Goal: Task Accomplishment & Management: Manage account settings

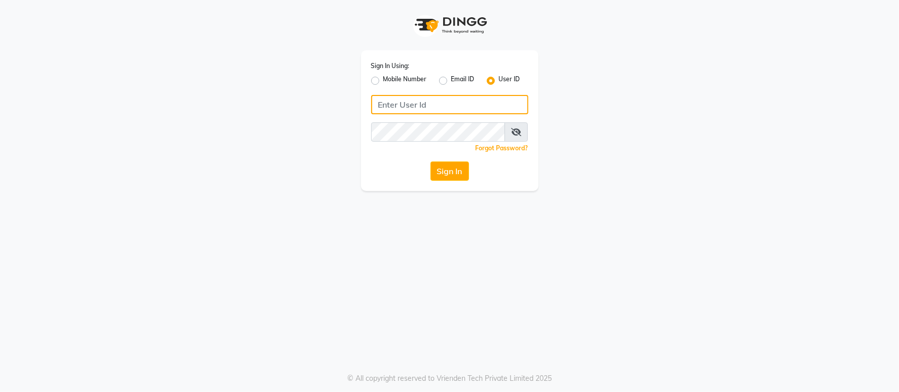
type input "7710808023"
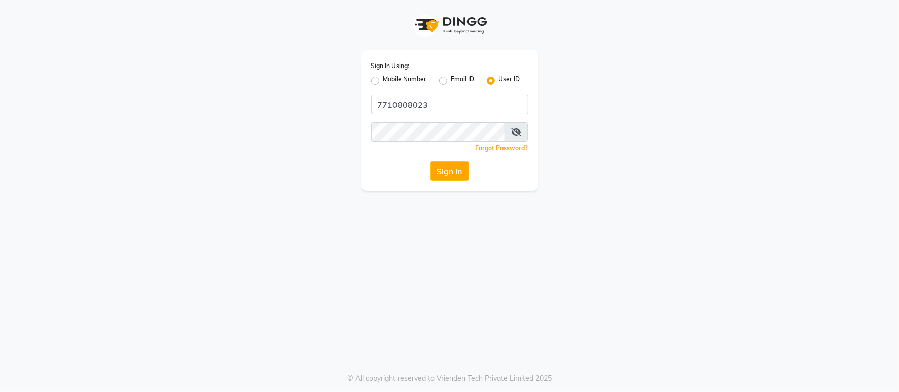
click at [373, 84] on div "Mobile Number" at bounding box center [399, 81] width 56 height 12
click at [384, 81] on label "Mobile Number" at bounding box center [406, 81] width 44 height 12
click at [384, 81] on input "Mobile Number" at bounding box center [387, 78] width 7 height 7
radio input "true"
radio input "false"
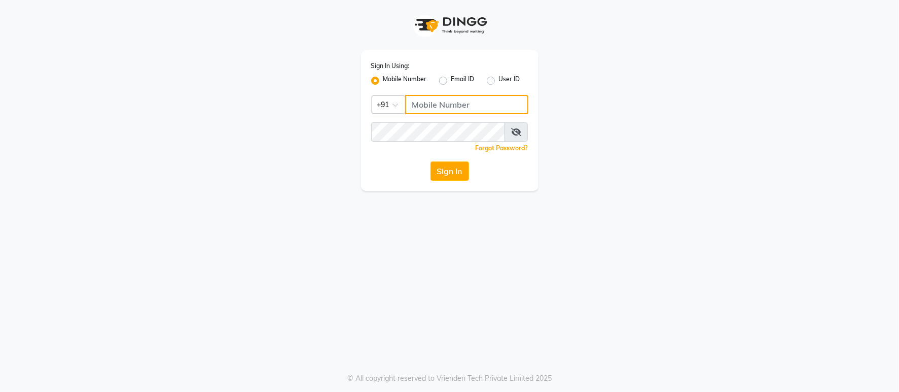
click at [450, 102] on input "Username" at bounding box center [466, 104] width 123 height 19
type input "7710808023"
click at [449, 167] on button "Sign In" at bounding box center [450, 170] width 39 height 19
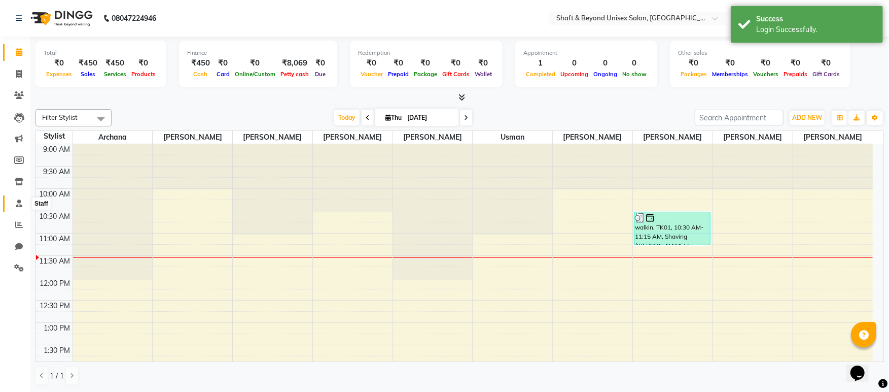
click at [20, 203] on icon at bounding box center [19, 203] width 7 height 8
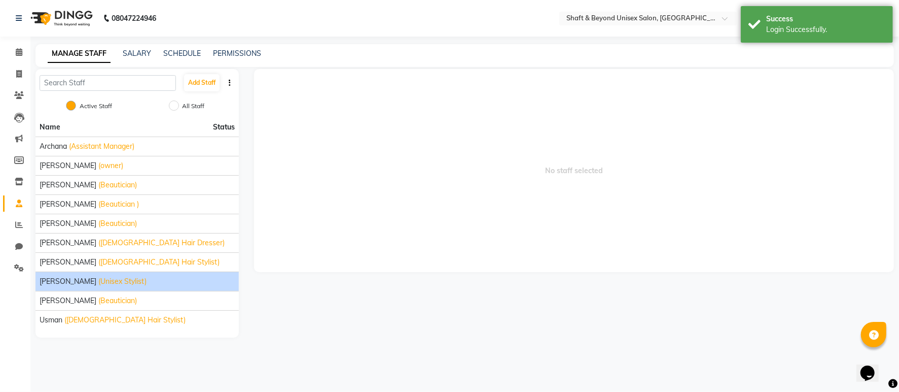
click at [210, 276] on li "[PERSON_NAME] (Unisex Stylist)" at bounding box center [137, 280] width 203 height 19
click at [77, 280] on span "[PERSON_NAME]" at bounding box center [68, 281] width 57 height 11
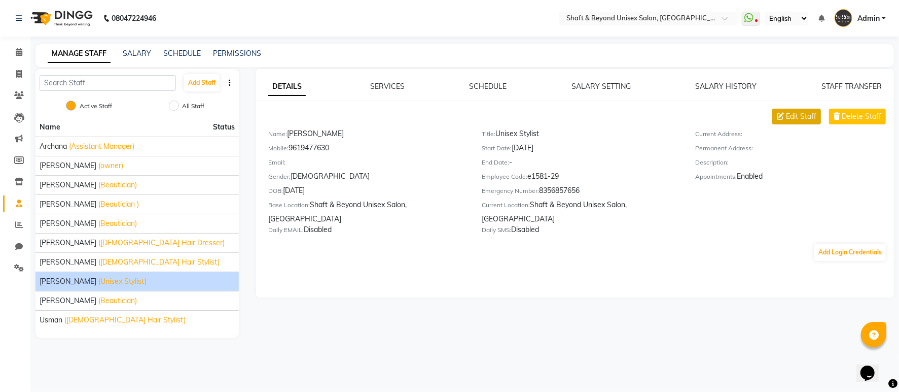
click at [810, 117] on span "Edit Staff" at bounding box center [801, 116] width 30 height 11
select select "[DEMOGRAPHIC_DATA]"
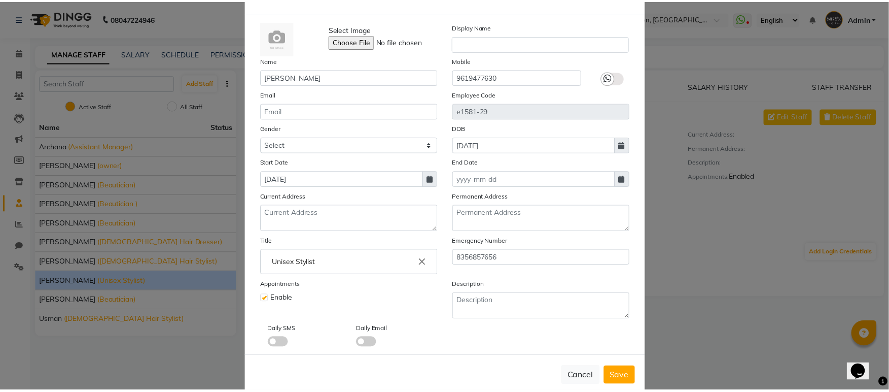
scroll to position [55, 0]
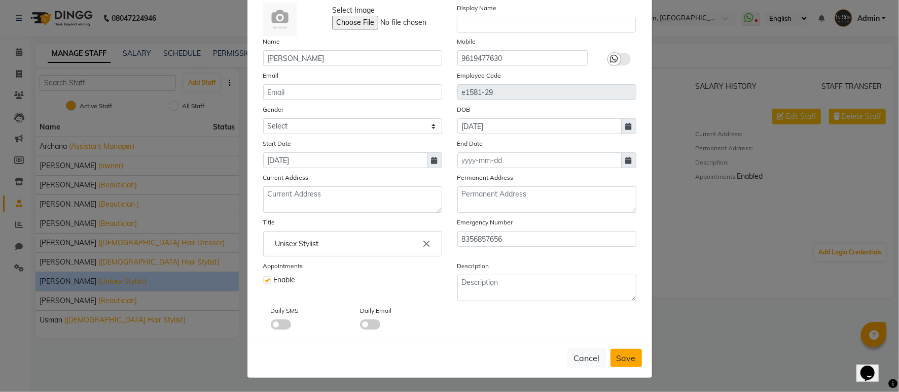
click at [617, 359] on span "Save" at bounding box center [626, 358] width 19 height 10
select select
checkbox input "false"
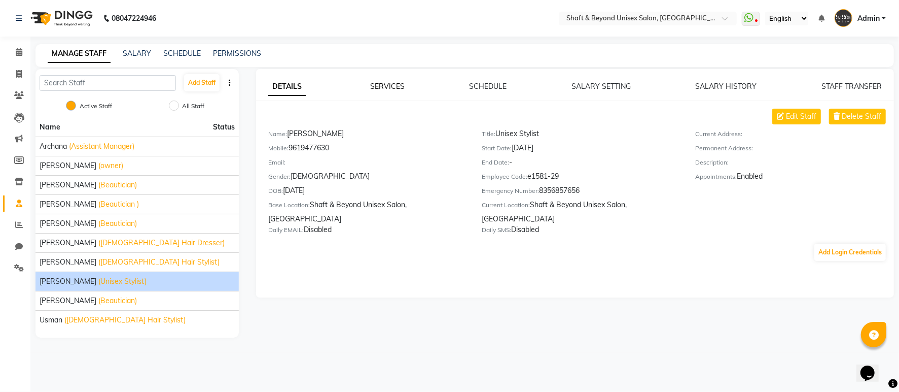
click at [385, 87] on link "SERVICES" at bounding box center [387, 86] width 34 height 9
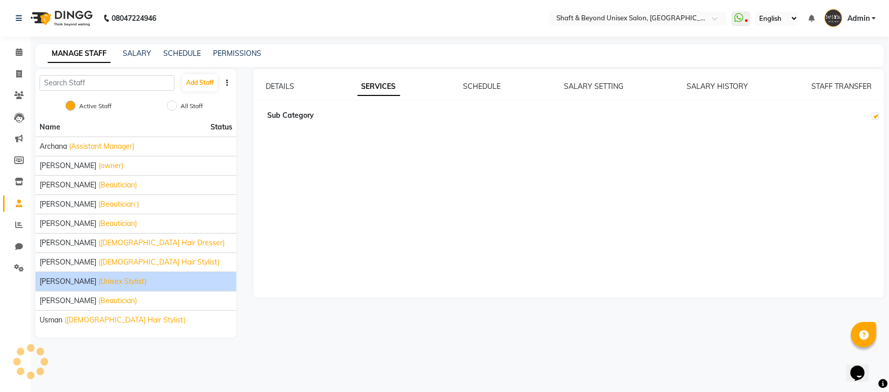
checkbox input "true"
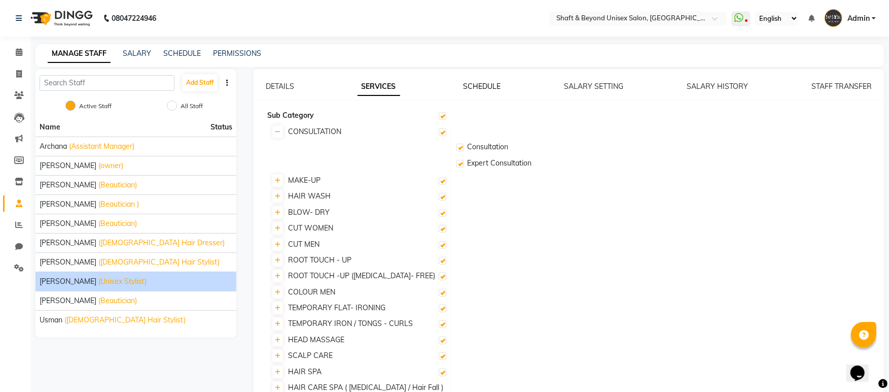
click at [473, 86] on link "SCHEDULE" at bounding box center [482, 86] width 38 height 9
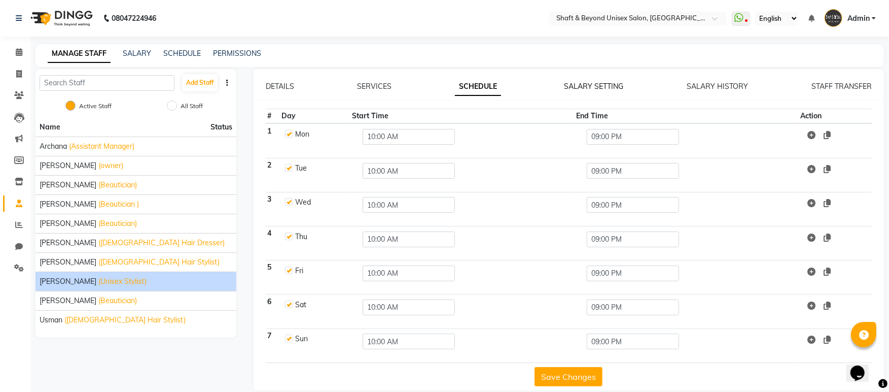
click at [574, 88] on link "SALARY SETTING" at bounding box center [594, 86] width 59 height 9
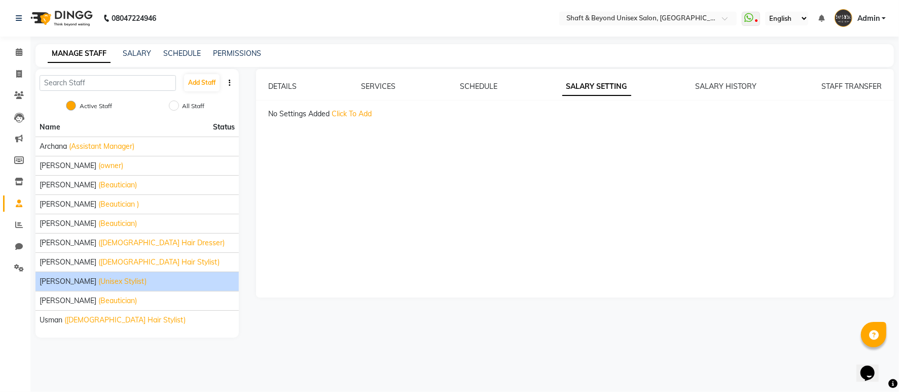
click at [737, 90] on div "SALARY HISTORY" at bounding box center [726, 86] width 61 height 11
click at [738, 86] on link "SALARY HISTORY" at bounding box center [726, 86] width 61 height 9
click at [832, 85] on link "STAFF TRANSFER" at bounding box center [852, 86] width 60 height 9
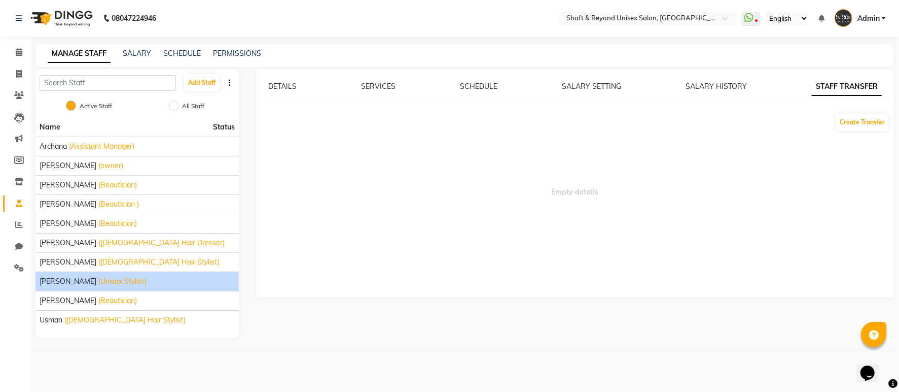
click at [378, 76] on div "DETAILS SERVICES SCHEDULE SALARY SETTING SALARY HISTORY STAFF TRANSFER Create T…" at bounding box center [575, 183] width 638 height 228
click at [384, 82] on link "SERVICES" at bounding box center [378, 86] width 34 height 9
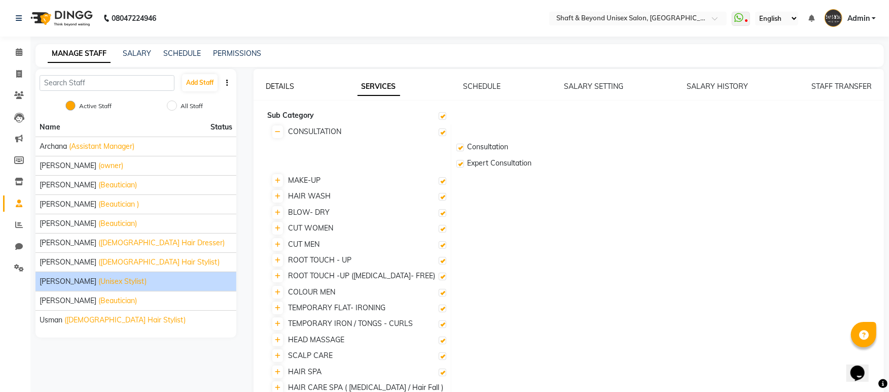
click at [279, 88] on link "DETAILS" at bounding box center [280, 86] width 28 height 9
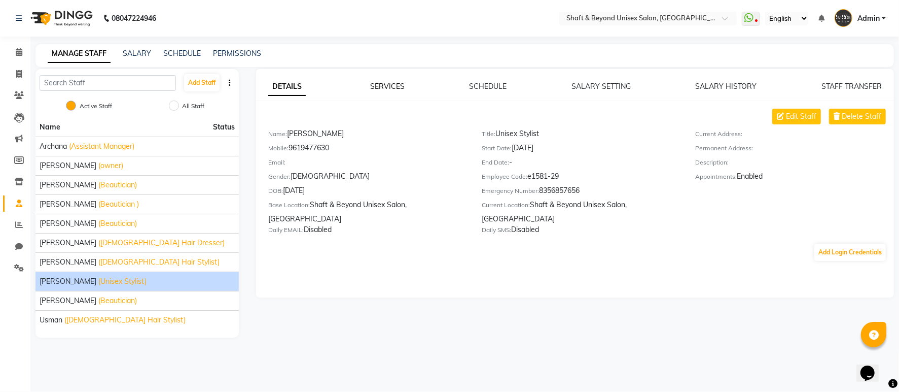
click at [394, 88] on link "SERVICES" at bounding box center [387, 86] width 34 height 9
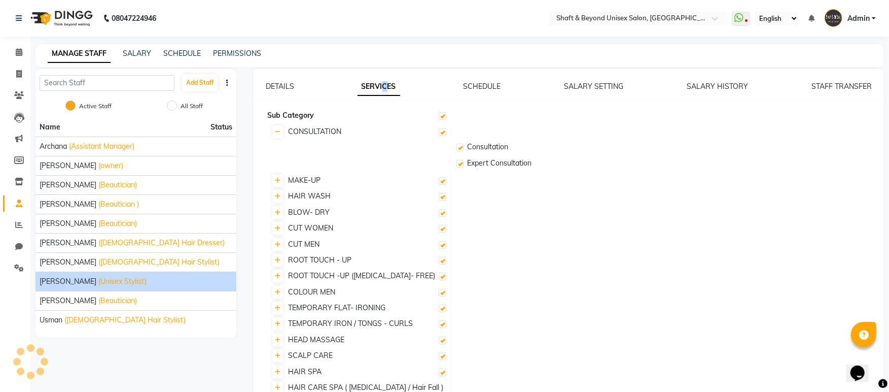
checkbox input "true"
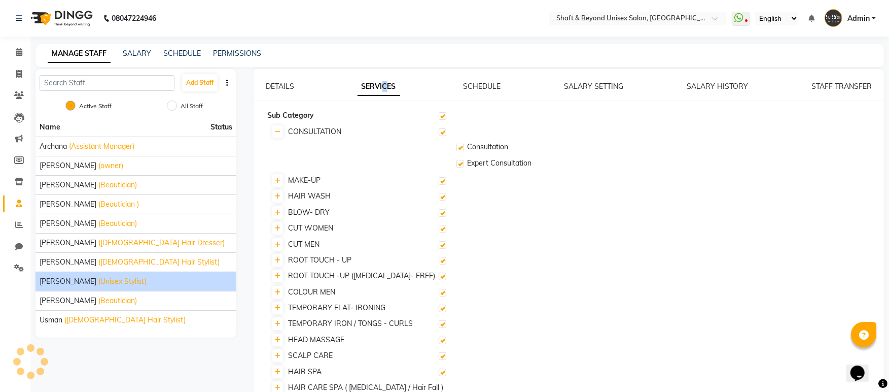
checkbox input "true"
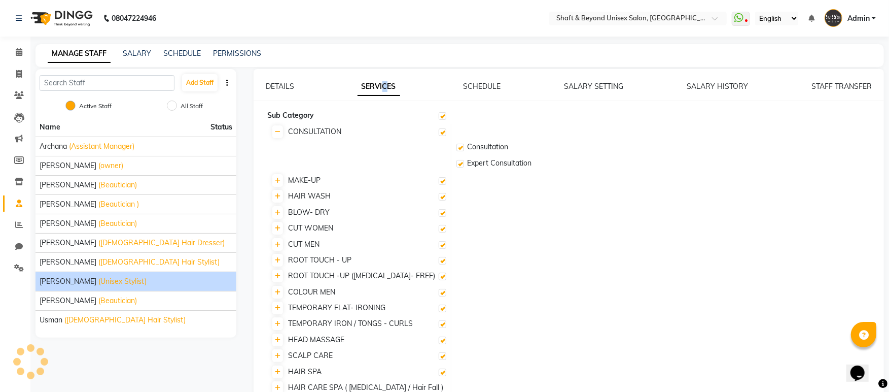
checkbox input "true"
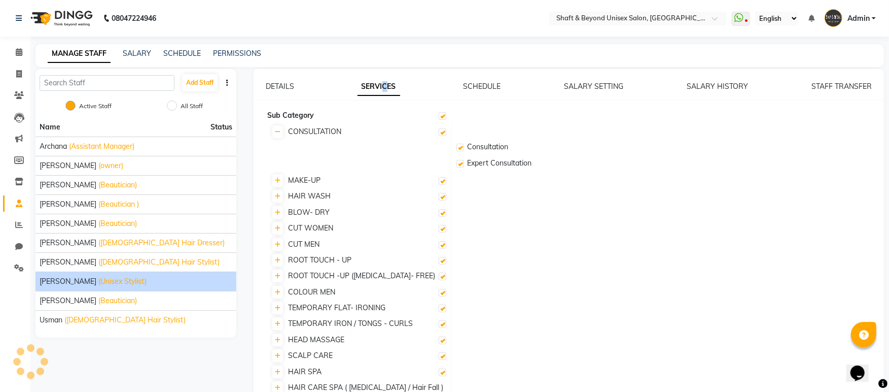
checkbox input "true"
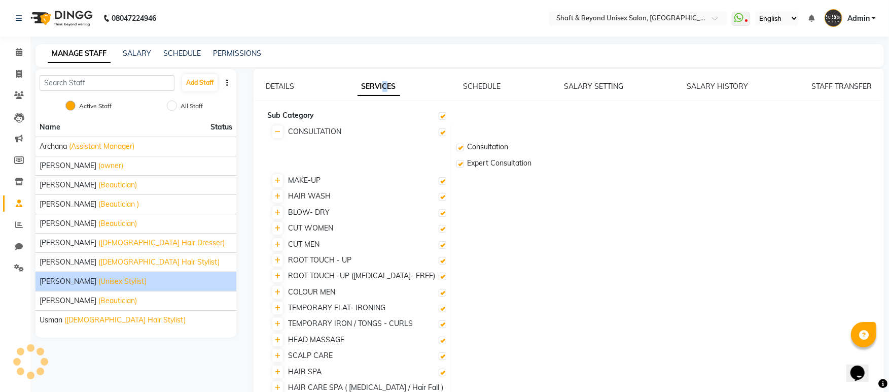
checkbox input "true"
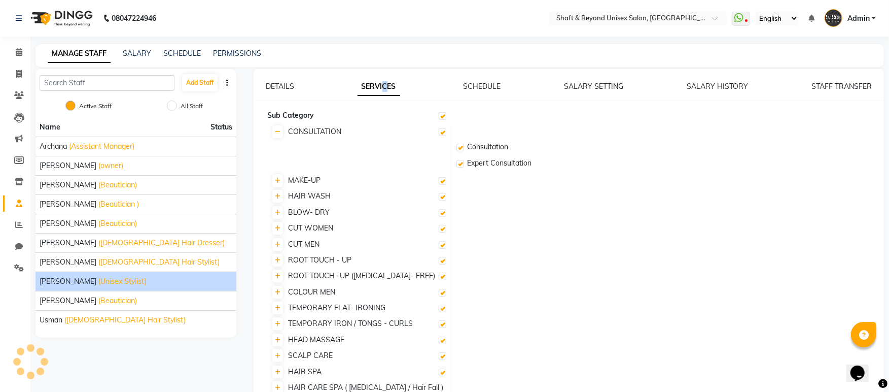
checkbox input "true"
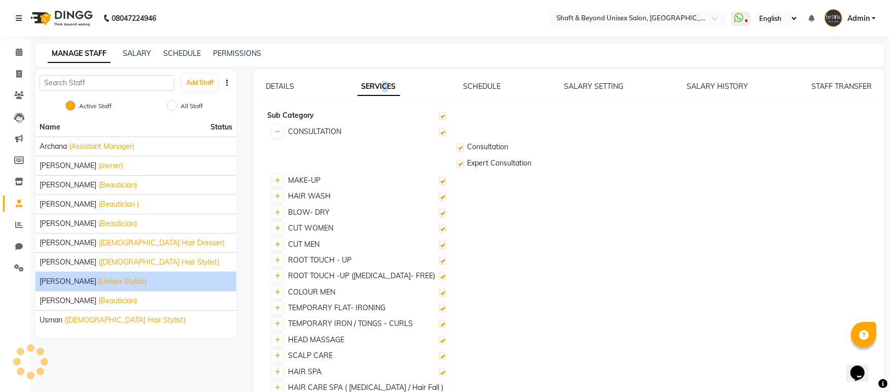
checkbox input "true"
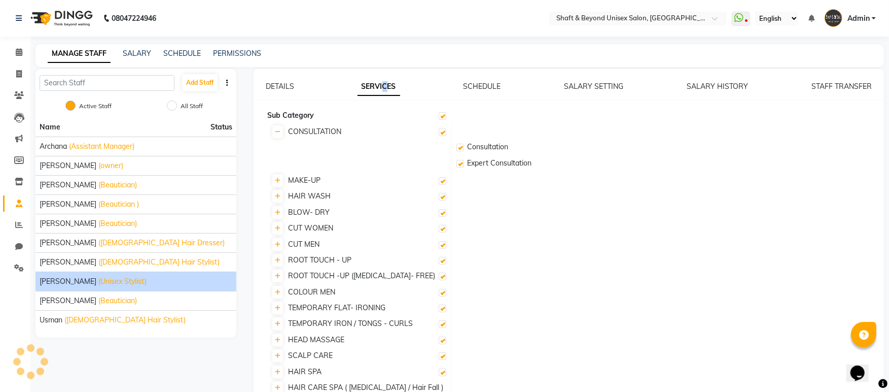
checkbox input "true"
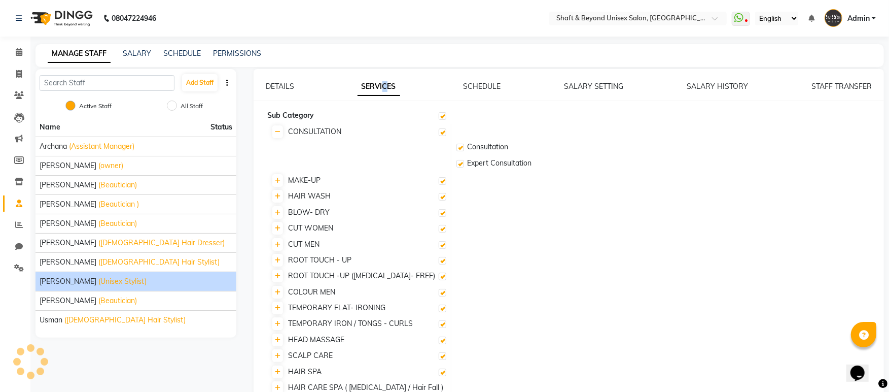
checkbox input "true"
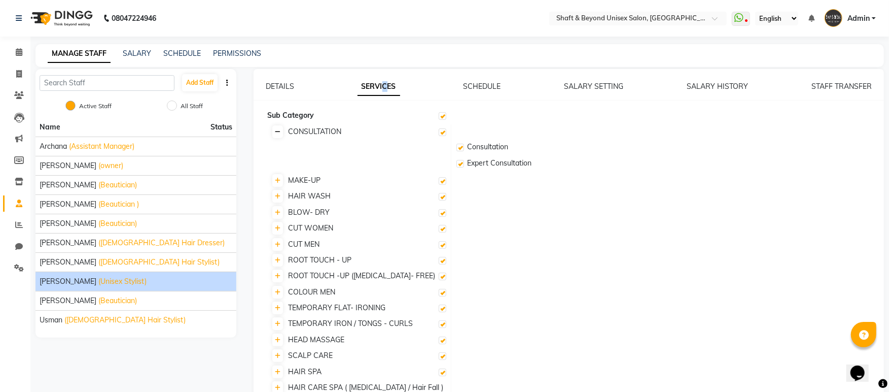
click at [279, 134] on icon at bounding box center [278, 132] width 6 height 6
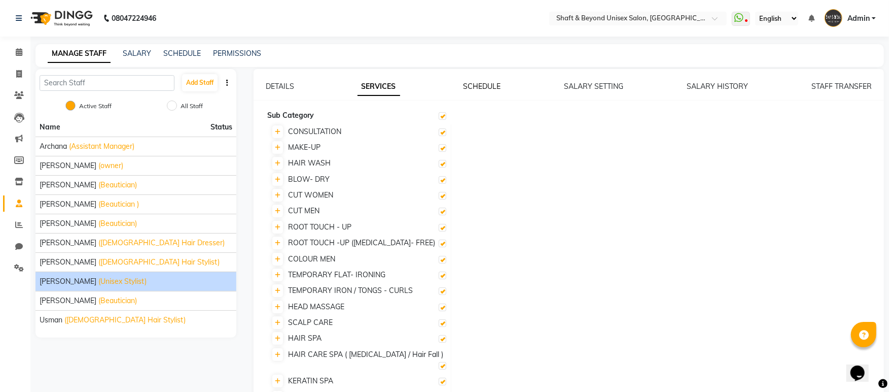
click at [480, 88] on link "SCHEDULE" at bounding box center [482, 86] width 38 height 9
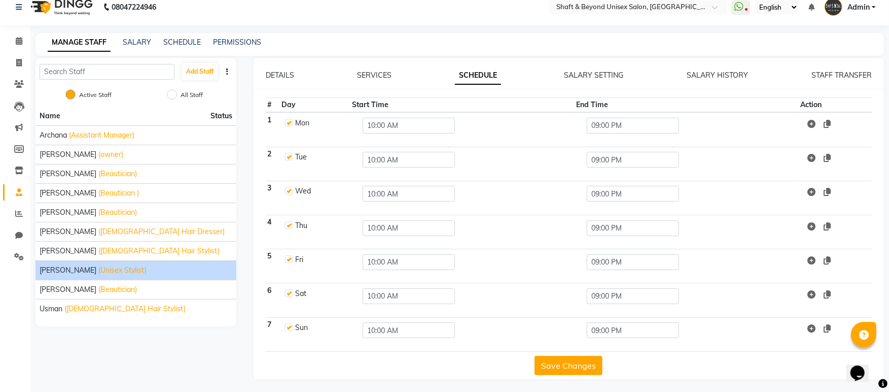
scroll to position [15, 0]
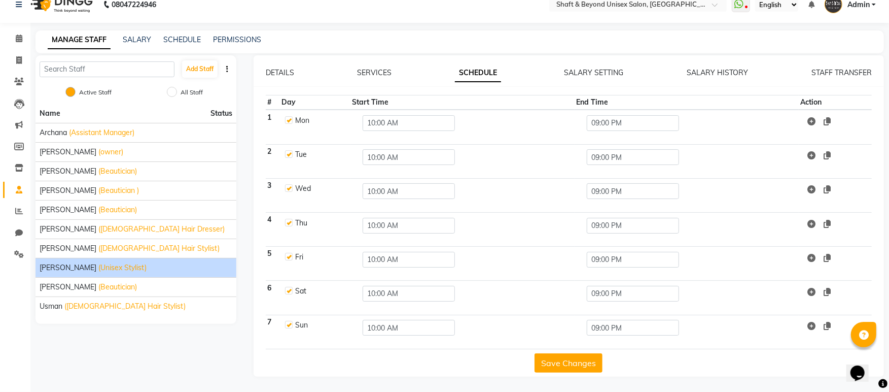
click at [554, 356] on button "Save Changes" at bounding box center [569, 362] width 68 height 19
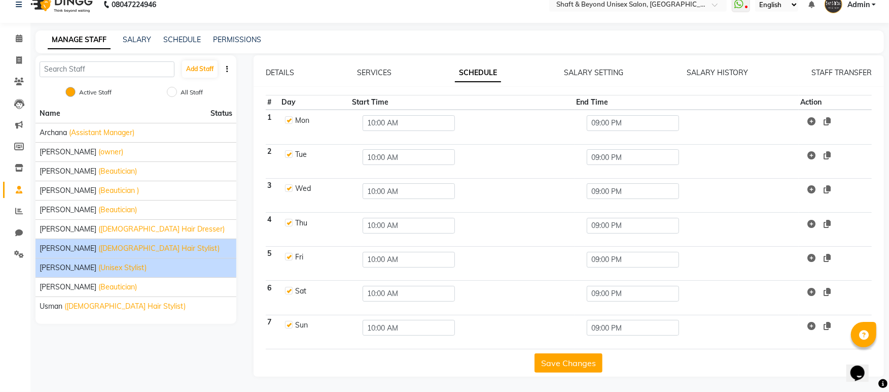
click at [152, 251] on span "([DEMOGRAPHIC_DATA] Hair Stylist)" at bounding box center [158, 248] width 121 height 11
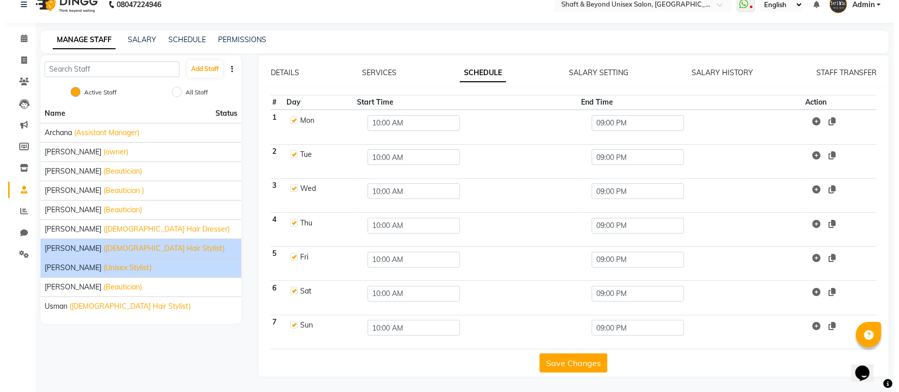
scroll to position [0, 0]
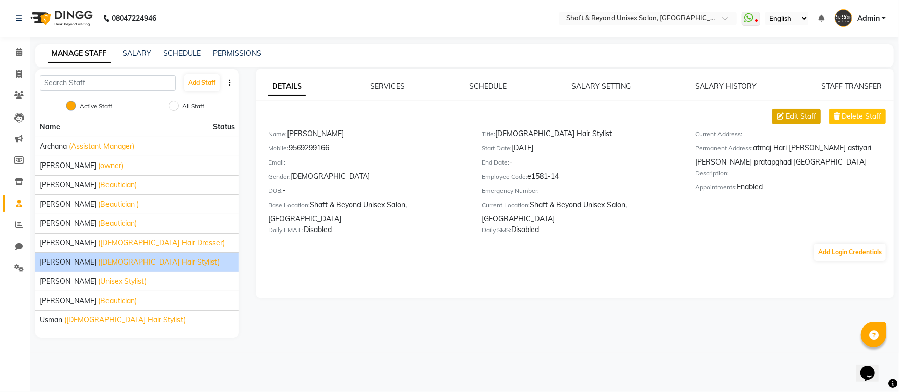
click at [794, 114] on span "Edit Staff" at bounding box center [801, 116] width 30 height 11
select select "[DEMOGRAPHIC_DATA]"
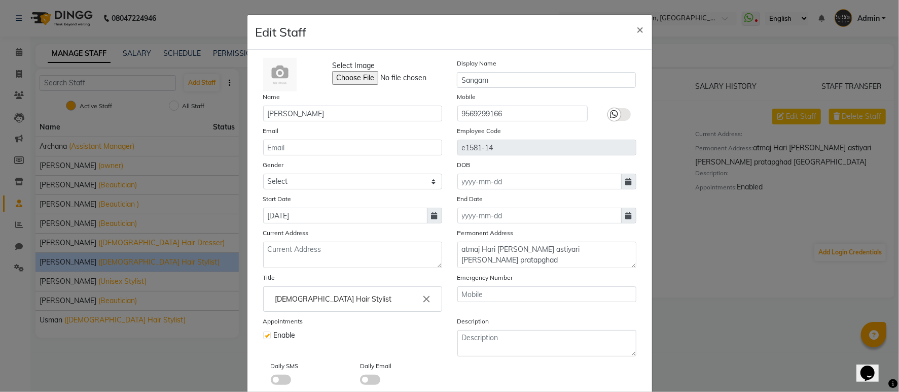
click at [422, 297] on icon "close" at bounding box center [427, 298] width 11 height 11
click at [403, 299] on input "Enter the Title" at bounding box center [353, 299] width 170 height 20
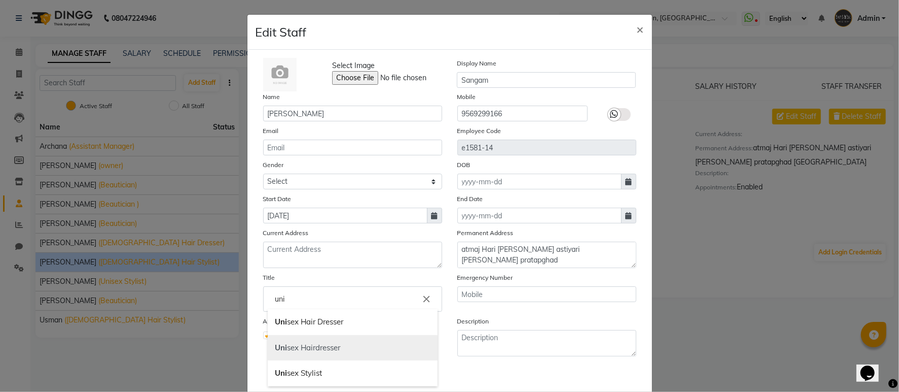
click at [351, 341] on link "Uni sex Hairdresser" at bounding box center [353, 348] width 170 height 26
type input "Unisex Hairdresser"
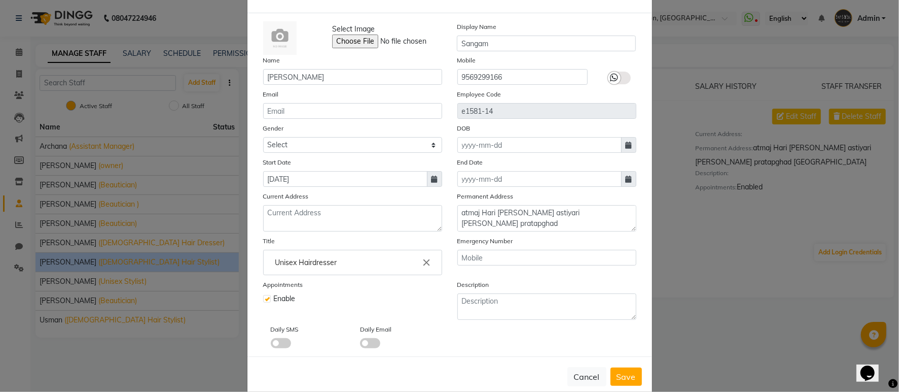
scroll to position [55, 0]
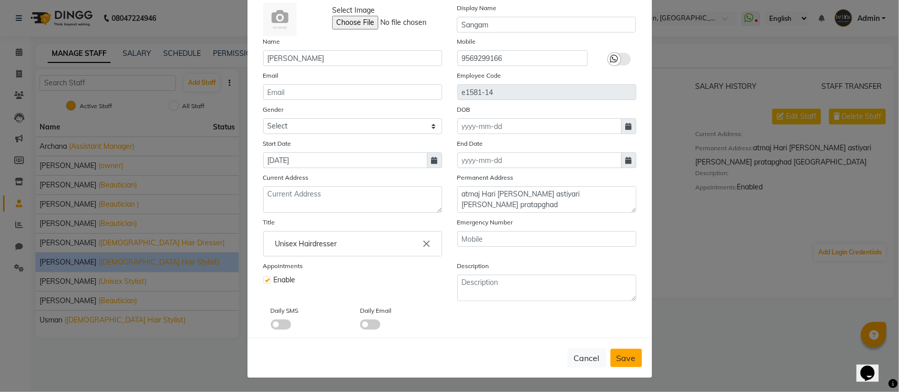
click at [624, 358] on span "Save" at bounding box center [626, 358] width 19 height 10
select select
checkbox input "false"
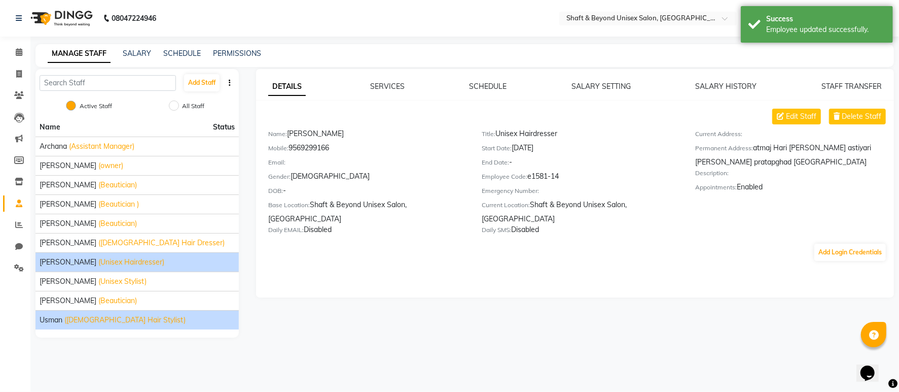
click at [53, 323] on span "usman" at bounding box center [51, 320] width 23 height 11
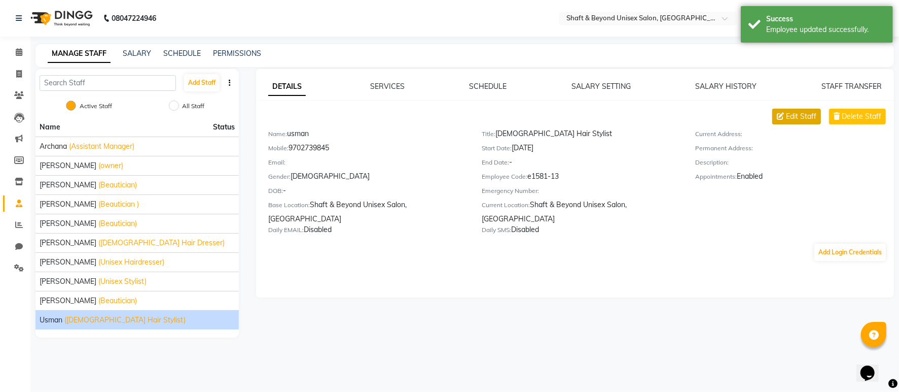
click at [782, 124] on button "Edit Staff" at bounding box center [797, 117] width 49 height 16
select select "[DEMOGRAPHIC_DATA]"
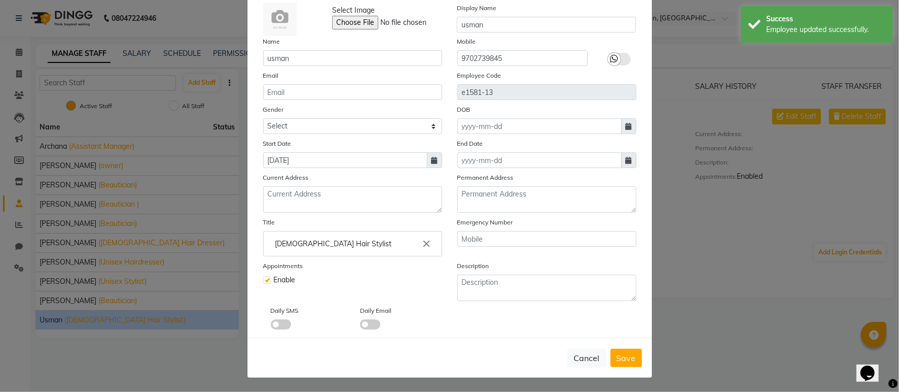
click at [422, 242] on icon "close" at bounding box center [427, 243] width 11 height 11
click at [331, 242] on input "Enter the Title" at bounding box center [353, 243] width 170 height 20
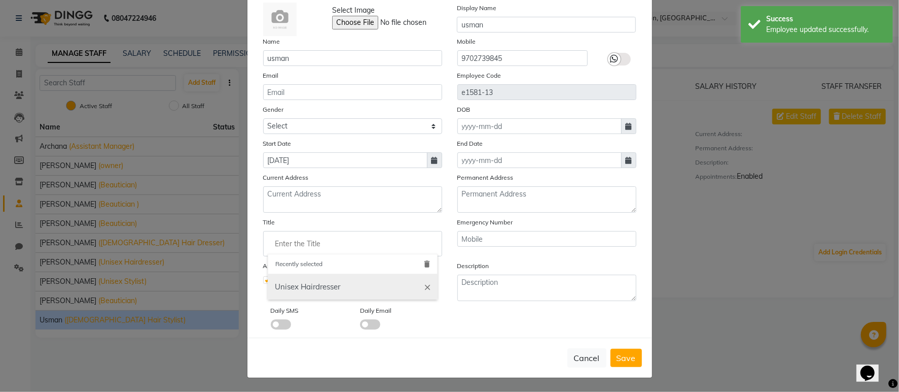
click at [330, 283] on link "Unisex Hairdresser" at bounding box center [353, 287] width 170 height 26
type input "Unisex Hairdresser"
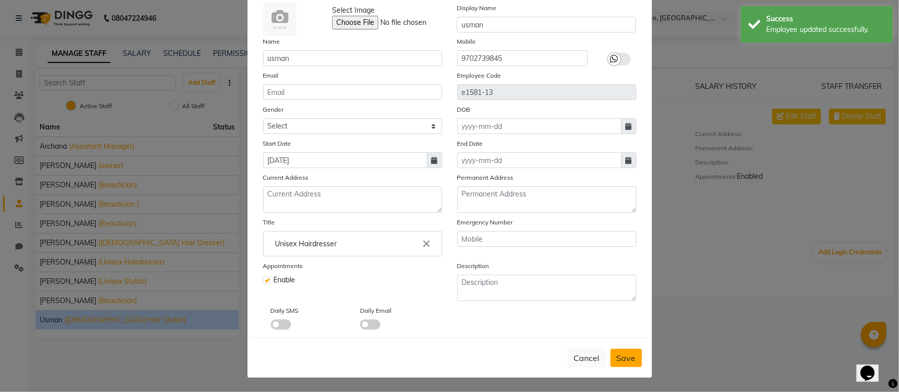
click at [617, 356] on span "Save" at bounding box center [626, 358] width 19 height 10
select select
checkbox input "false"
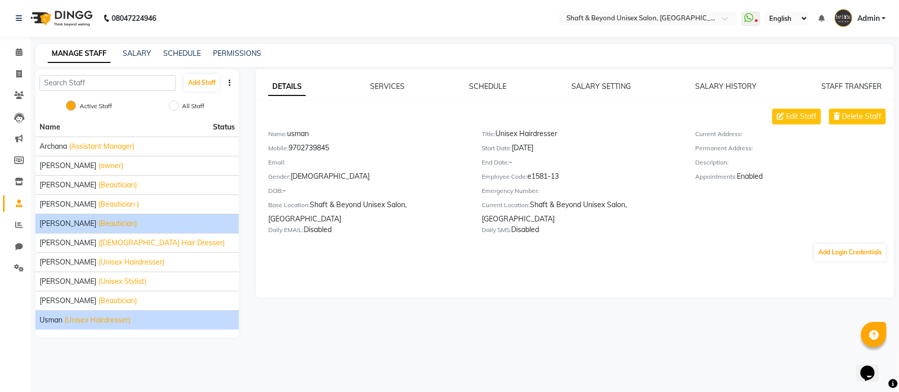
click at [96, 224] on span "[PERSON_NAME]" at bounding box center [68, 223] width 57 height 11
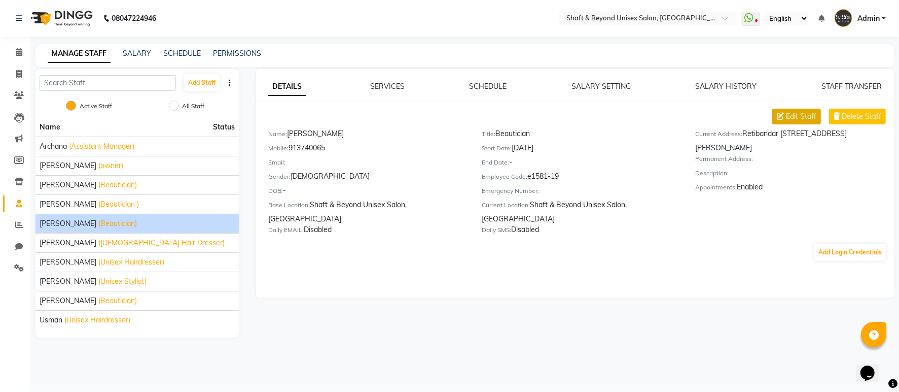
click at [814, 115] on span "Edit Staff" at bounding box center [801, 116] width 30 height 11
select select "[DEMOGRAPHIC_DATA]"
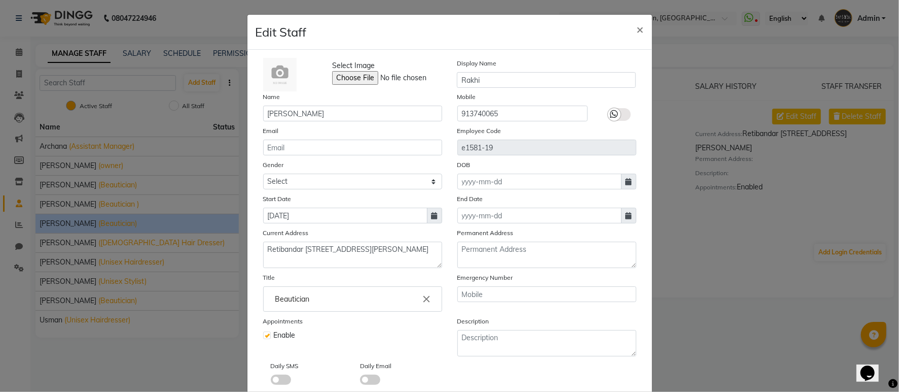
click at [348, 300] on input "Beautician" at bounding box center [353, 299] width 170 height 20
click at [348, 299] on input "Beautician" at bounding box center [353, 299] width 170 height 20
type input "s"
type input "f"
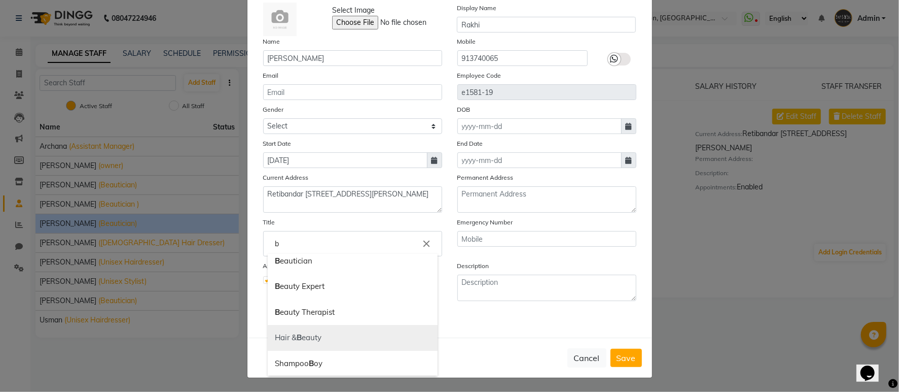
click at [386, 337] on link "Hair & B eauty" at bounding box center [353, 338] width 170 height 26
type input "Hair & Beauty"
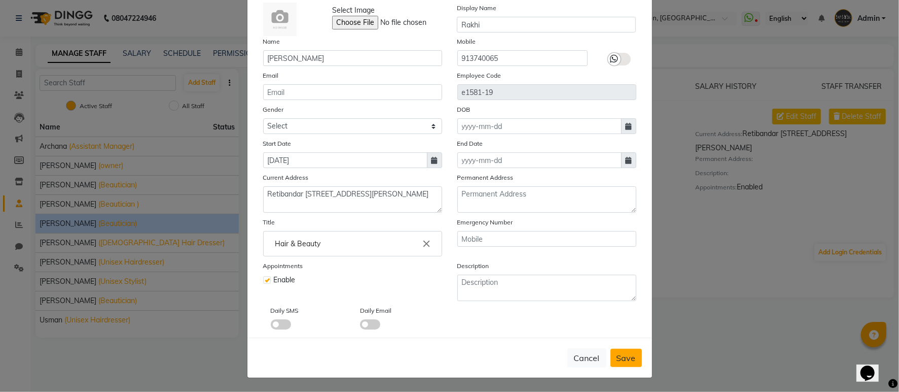
click at [627, 358] on span "Save" at bounding box center [626, 358] width 19 height 10
select select
checkbox input "false"
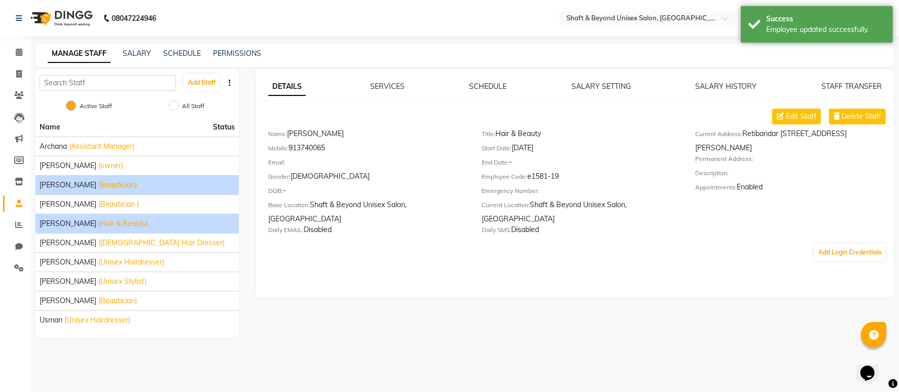
click at [88, 188] on span "[PERSON_NAME]" at bounding box center [68, 185] width 57 height 11
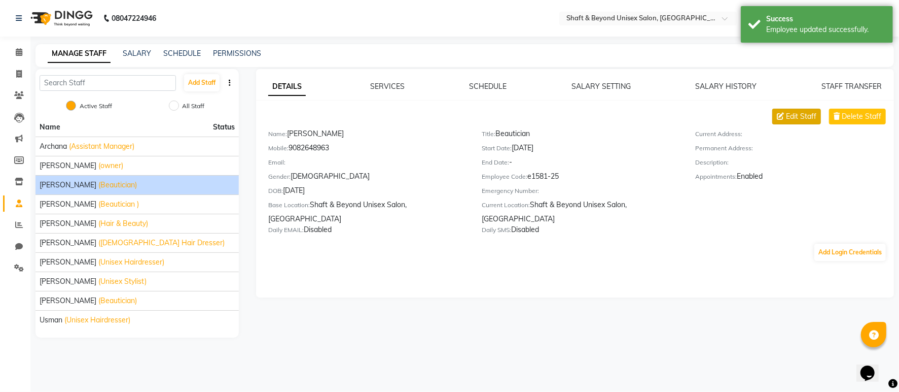
click at [784, 111] on button "Edit Staff" at bounding box center [797, 117] width 49 height 16
select select "[DEMOGRAPHIC_DATA]"
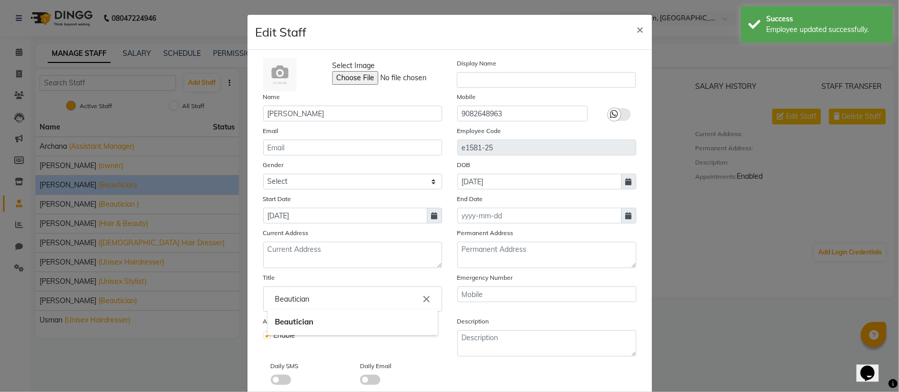
click at [331, 297] on input "Beautician" at bounding box center [353, 299] width 170 height 20
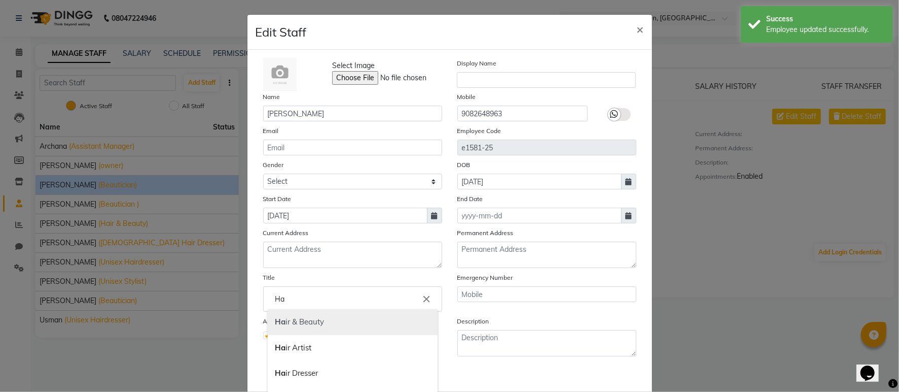
click at [281, 325] on b "Ha" at bounding box center [280, 322] width 11 height 10
type input "Hair & Beauty"
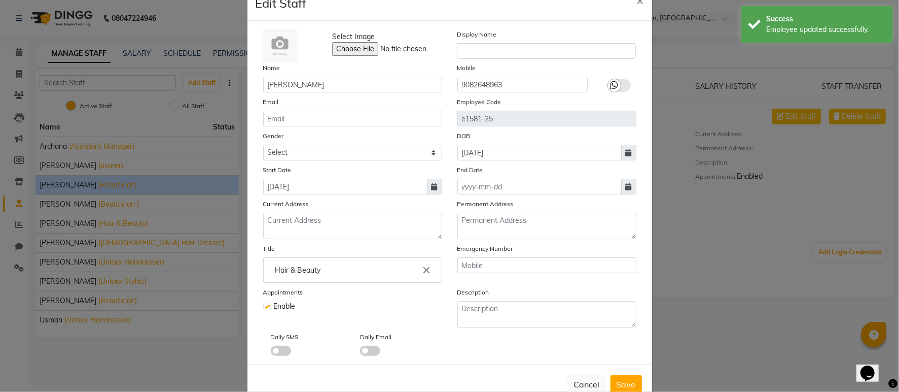
scroll to position [55, 0]
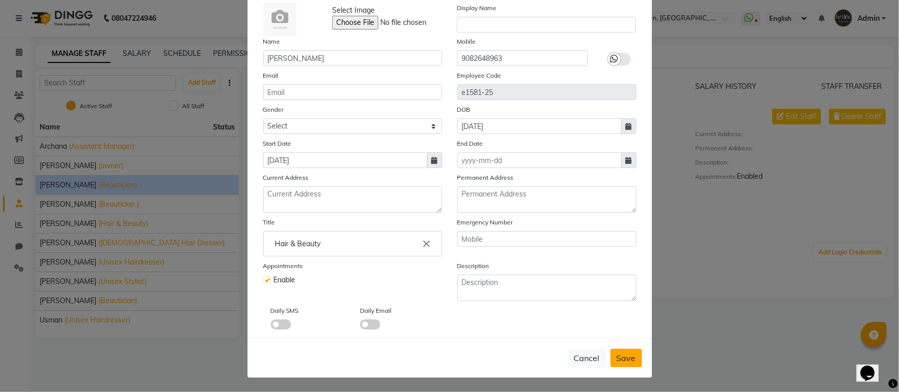
click at [615, 349] on button "Save" at bounding box center [626, 358] width 31 height 18
select select
checkbox input "false"
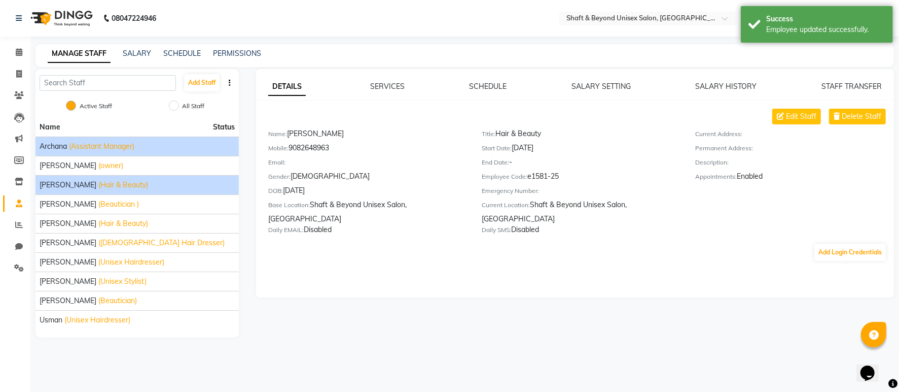
click at [110, 145] on span "(Assistant Manager)" at bounding box center [101, 146] width 65 height 11
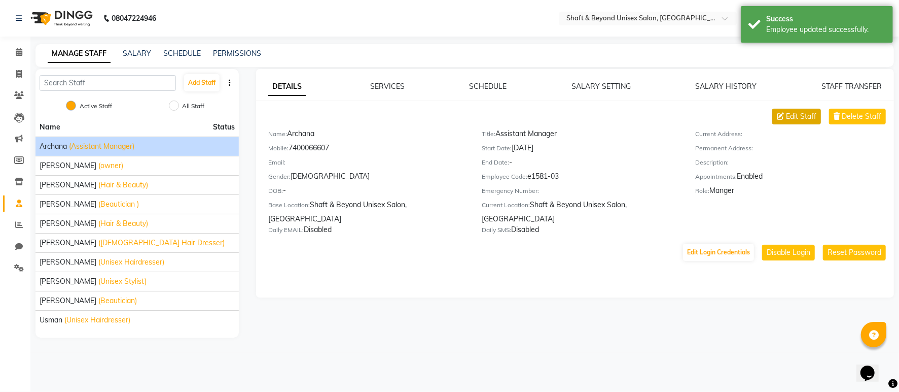
click at [816, 117] on span "Edit Staff" at bounding box center [801, 116] width 30 height 11
select select "[DEMOGRAPHIC_DATA]"
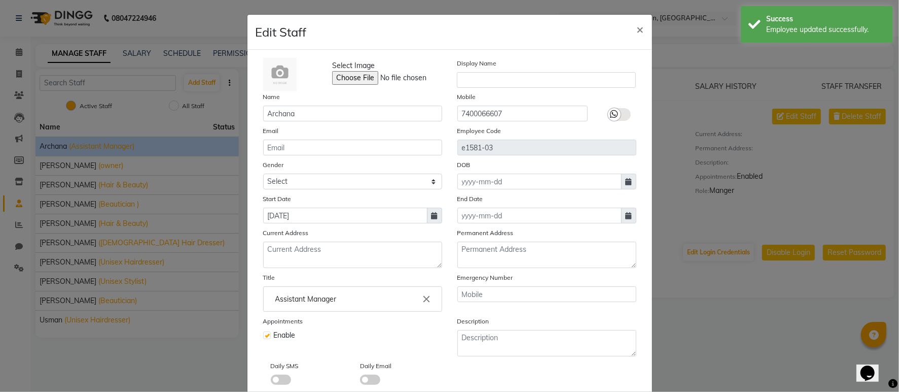
click at [423, 298] on icon "close" at bounding box center [427, 298] width 11 height 11
click at [364, 297] on input "Enter the Title" at bounding box center [353, 299] width 170 height 20
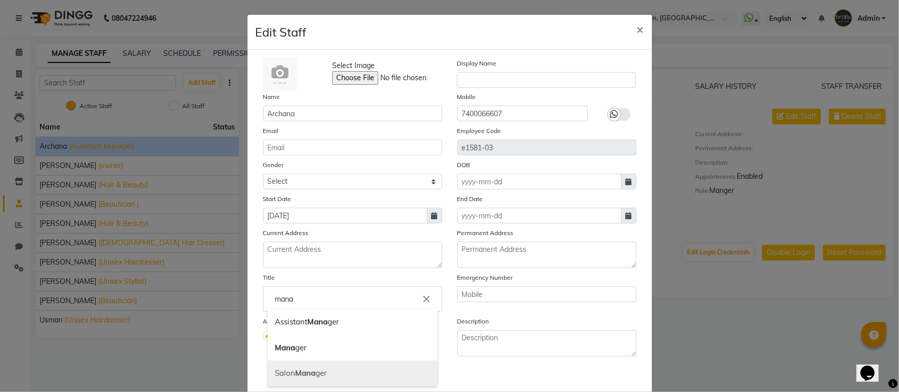
click at [333, 370] on link "Salon Mana ger" at bounding box center [353, 373] width 170 height 26
type input "Salon Manager"
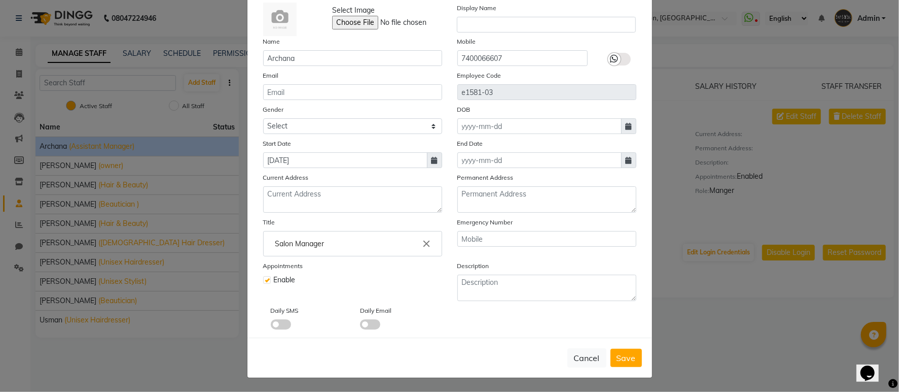
click at [614, 345] on div "Cancel Save" at bounding box center [450, 357] width 405 height 40
click at [617, 356] on span "Save" at bounding box center [626, 358] width 19 height 10
select select
checkbox input "false"
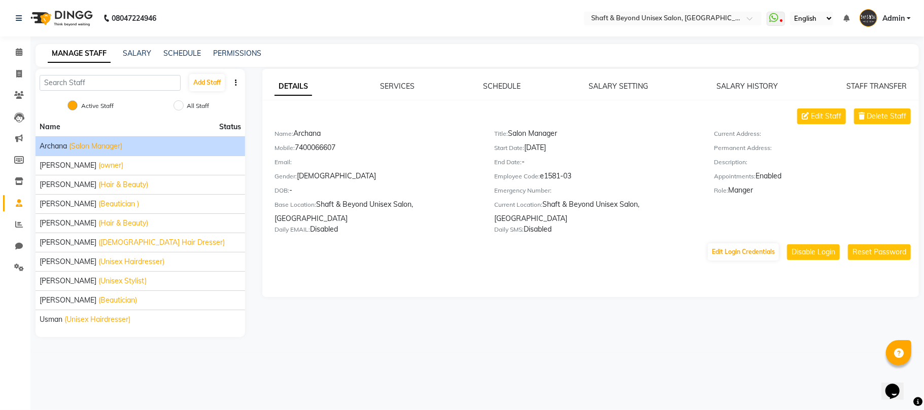
click at [72, 19] on img at bounding box center [61, 18] width 70 height 28
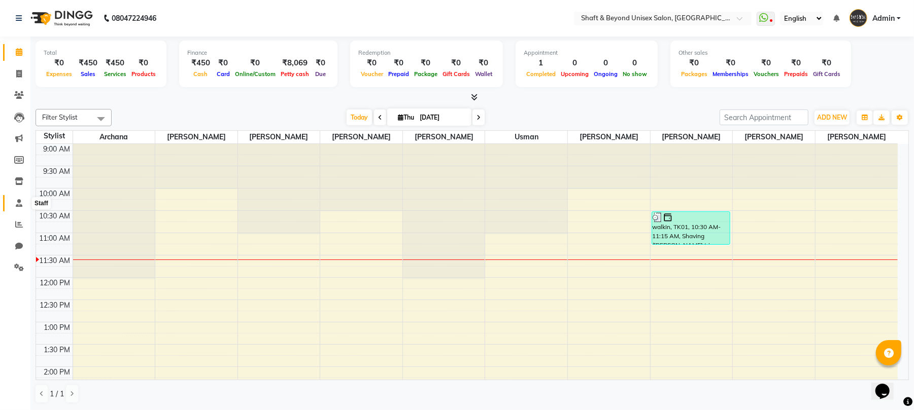
click at [21, 203] on icon at bounding box center [19, 203] width 7 height 8
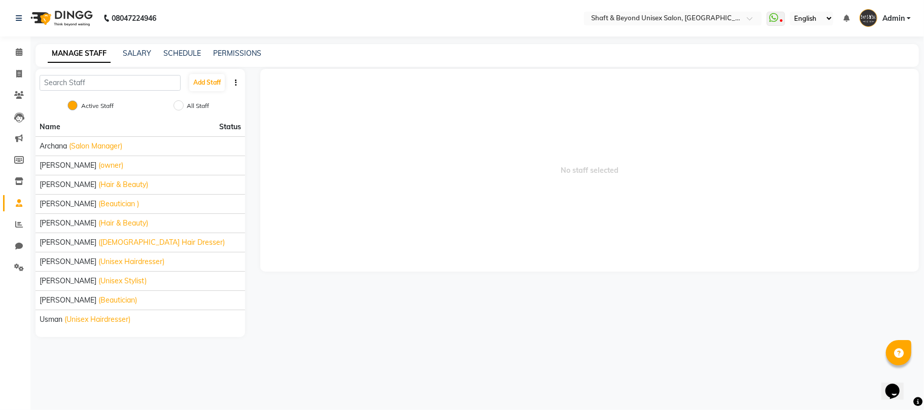
click at [233, 82] on button "button" at bounding box center [236, 83] width 10 height 11
click at [231, 92] on div "Add Staff" at bounding box center [141, 82] width 210 height 27
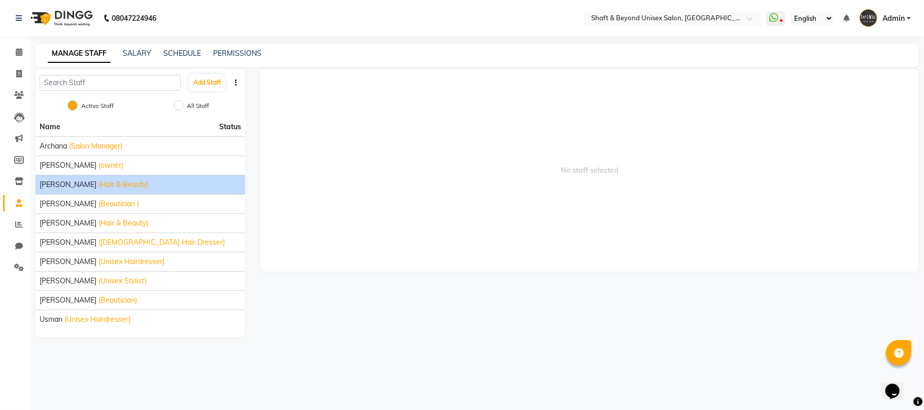
drag, startPoint x: 50, startPoint y: 145, endPoint x: 64, endPoint y: 193, distance: 49.8
click at [64, 193] on ul "Name Status Archana (Salon Manager) [PERSON_NAME] (owner) [PERSON_NAME] (Hair &…" at bounding box center [141, 224] width 210 height 212
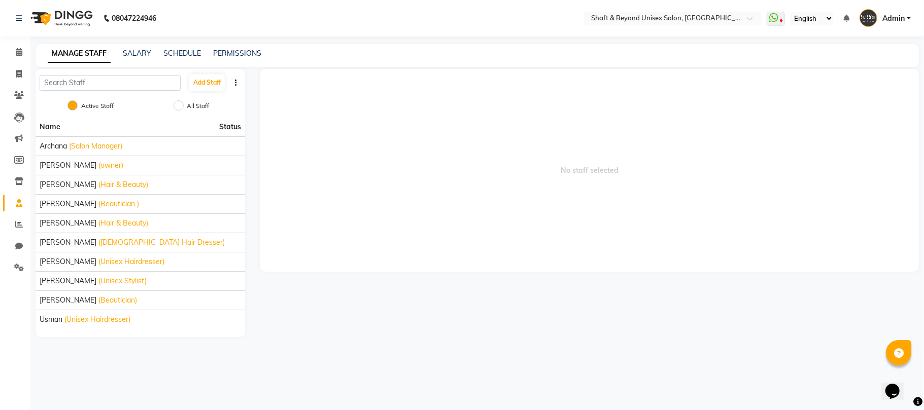
click at [132, 110] on div "Active Staff All Staff" at bounding box center [141, 106] width 210 height 21
click at [236, 79] on icon "button" at bounding box center [236, 82] width 2 height 7
click at [189, 51] on link "SCHEDULE" at bounding box center [182, 53] width 38 height 9
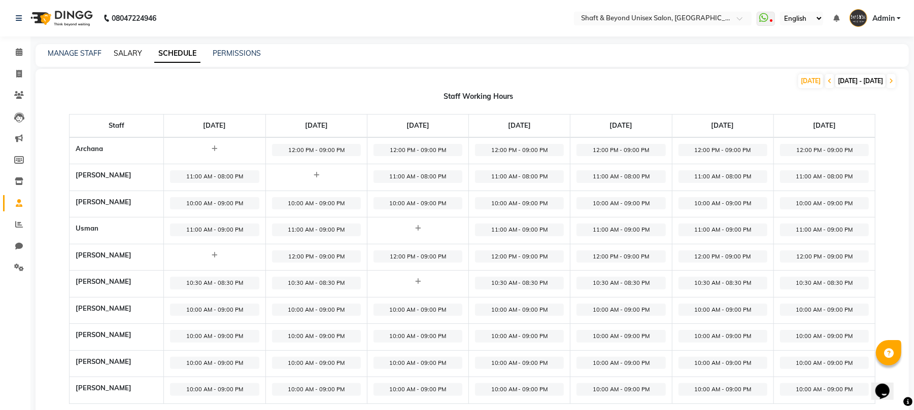
click at [129, 52] on link "SALARY" at bounding box center [128, 53] width 28 height 9
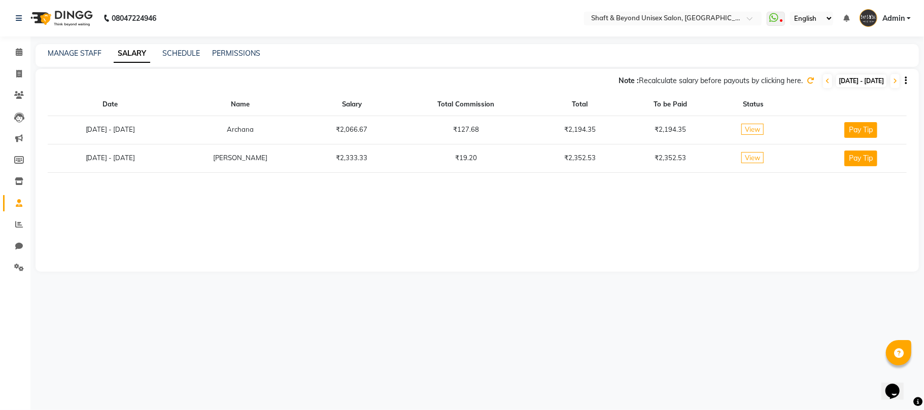
click at [871, 128] on button "Pay Tip" at bounding box center [860, 130] width 33 height 16
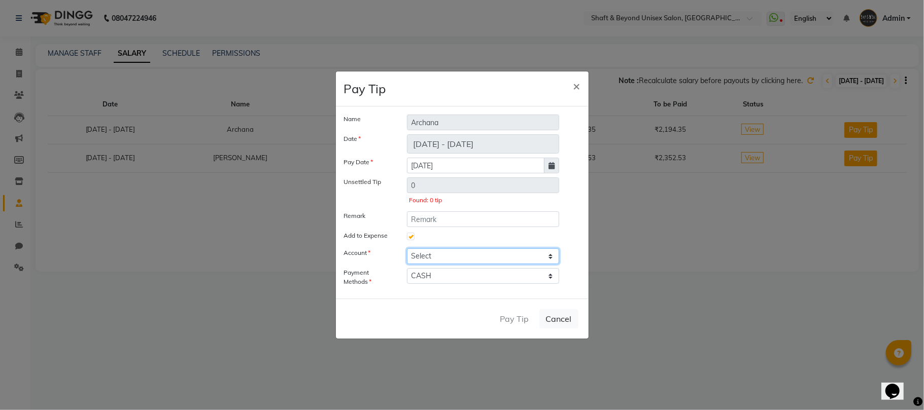
click at [504, 256] on select "Select [PERSON_NAME] cash" at bounding box center [483, 257] width 153 height 16
select select "2656"
click at [407, 249] on select "Select [PERSON_NAME] cash" at bounding box center [483, 257] width 153 height 16
click at [579, 82] on span "×" at bounding box center [576, 85] width 7 height 15
checkbox input "false"
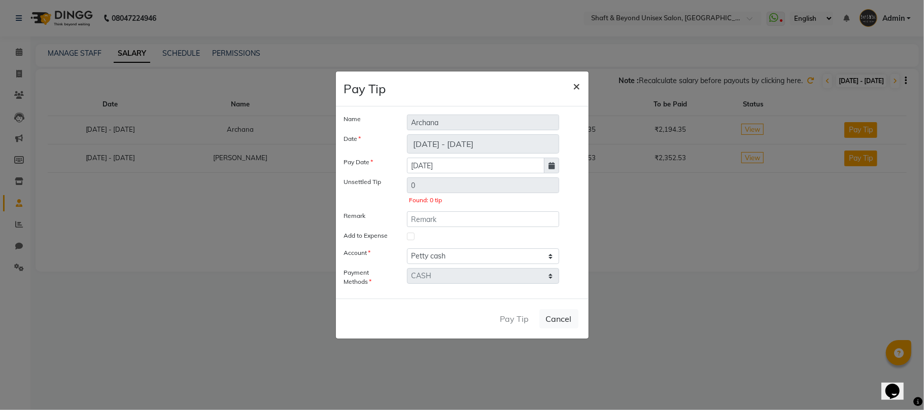
select select
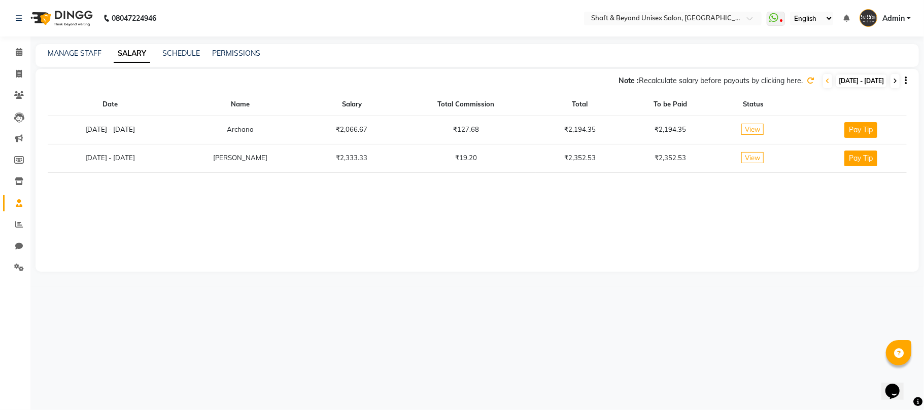
click at [898, 84] on span at bounding box center [894, 81] width 9 height 14
click at [897, 81] on span at bounding box center [894, 81] width 9 height 14
click at [825, 80] on icon at bounding box center [827, 81] width 4 height 6
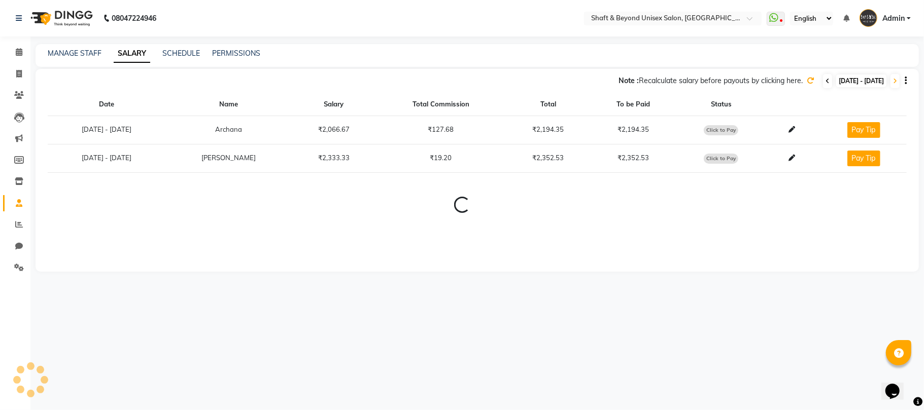
click at [825, 80] on icon at bounding box center [827, 81] width 4 height 6
click at [795, 130] on icon at bounding box center [794, 129] width 7 height 7
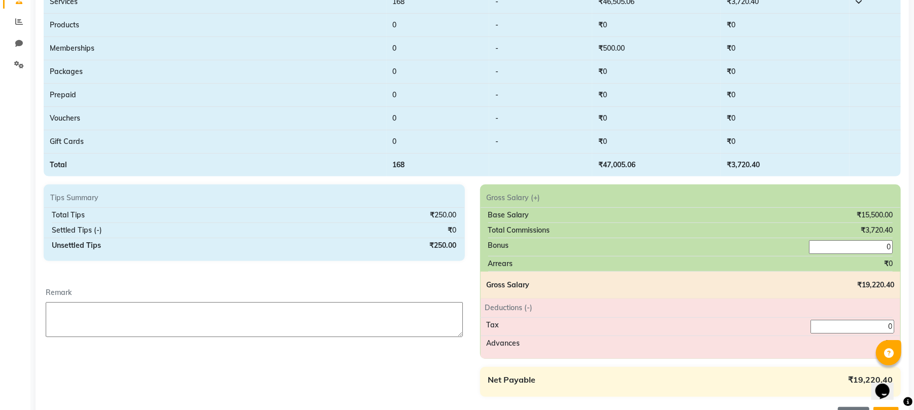
scroll to position [261, 0]
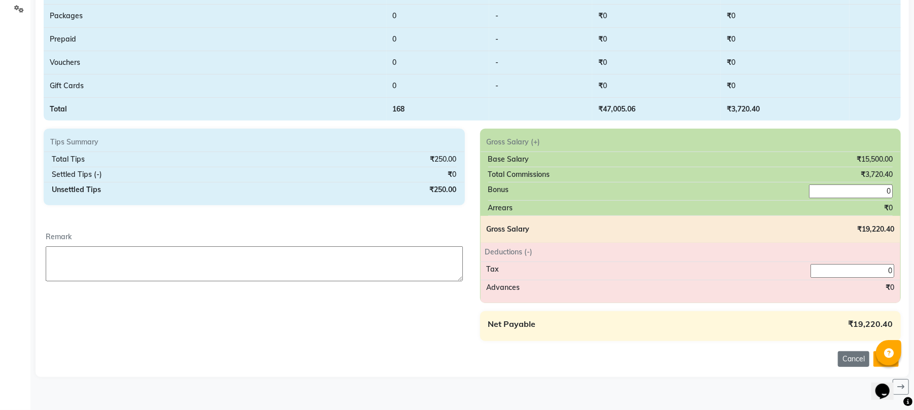
click at [859, 156] on div "₹15,500.00" at bounding box center [874, 159] width 36 height 11
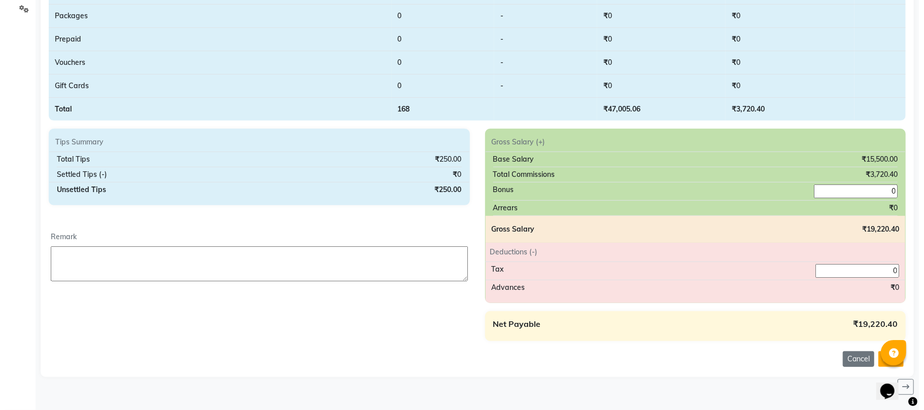
scroll to position [0, 0]
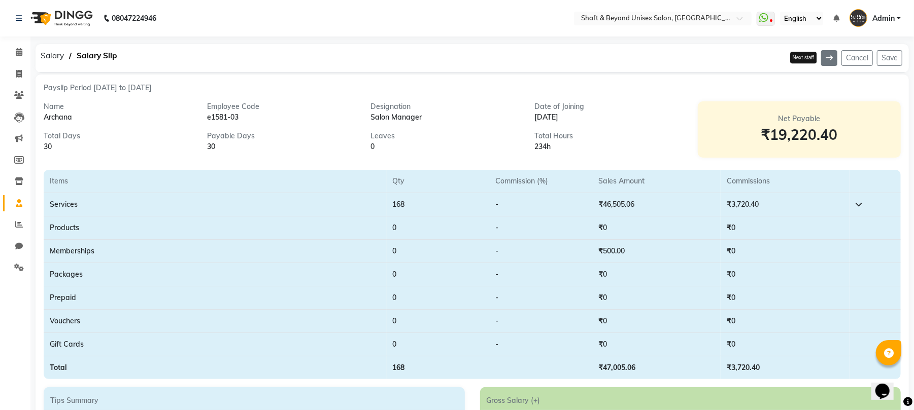
click at [830, 56] on icon at bounding box center [828, 57] width 7 height 7
click at [825, 57] on icon at bounding box center [828, 57] width 7 height 7
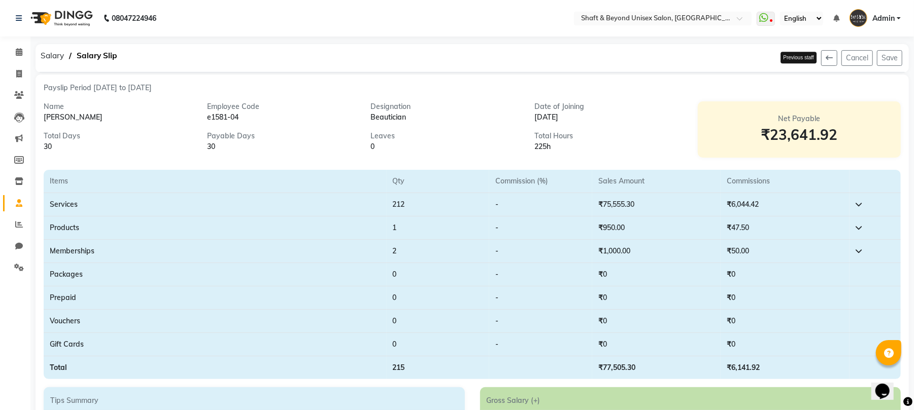
click at [825, 57] on icon at bounding box center [828, 57] width 7 height 7
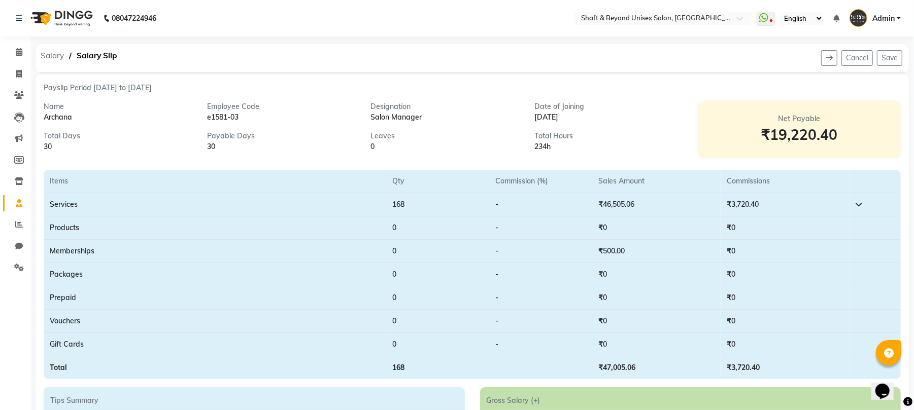
click at [53, 57] on span "Salary" at bounding box center [52, 56] width 33 height 18
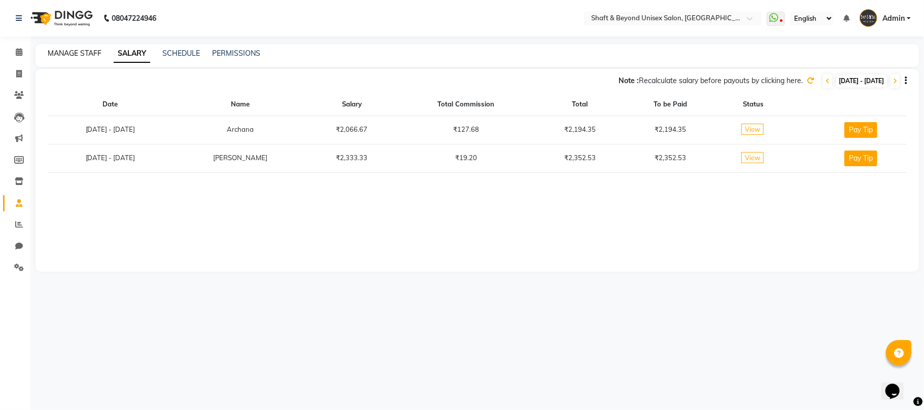
click at [74, 52] on link "MANAGE STAFF" at bounding box center [75, 53] width 54 height 9
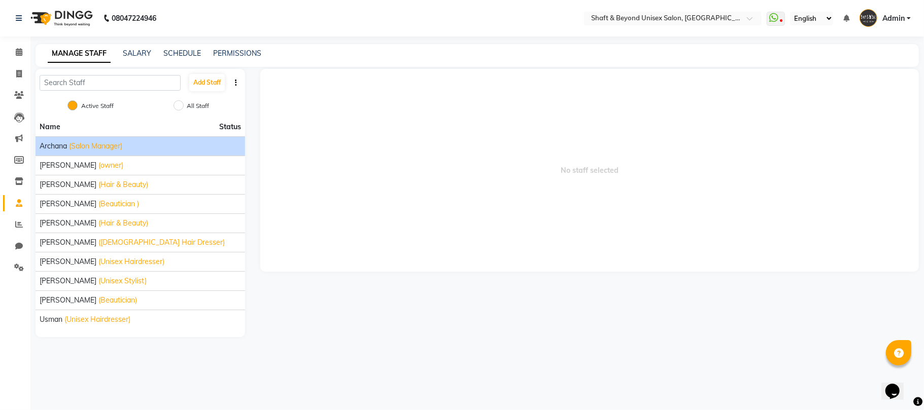
click at [92, 144] on span "(Salon Manager)" at bounding box center [95, 146] width 53 height 11
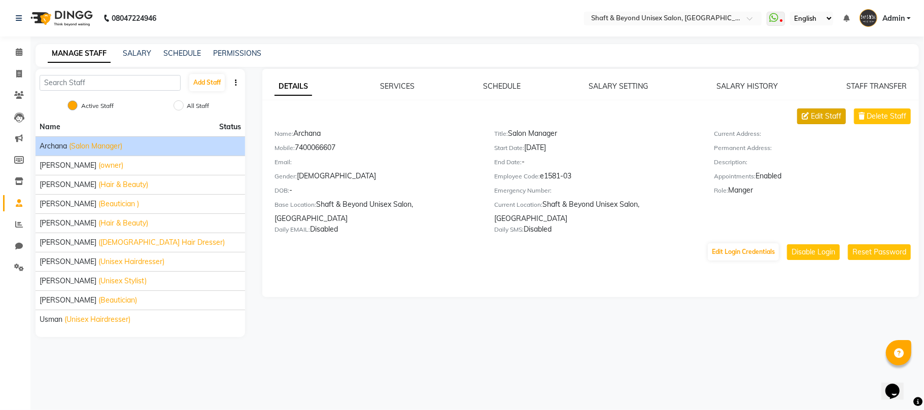
click at [823, 122] on span "Edit Staff" at bounding box center [826, 116] width 30 height 11
select select "[DEMOGRAPHIC_DATA]"
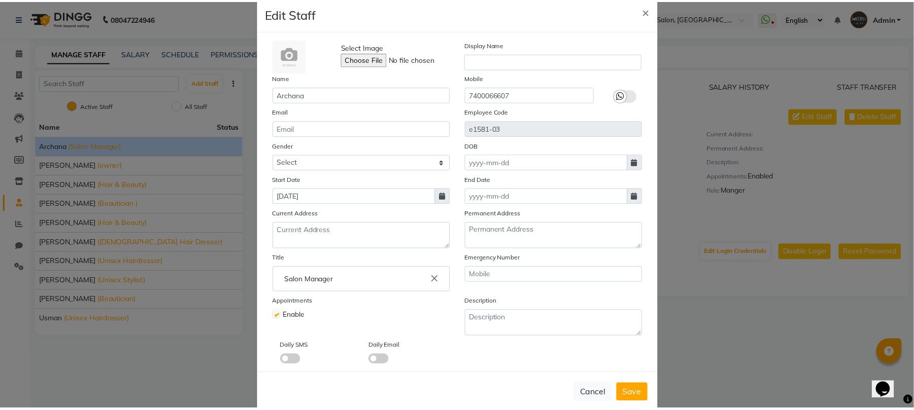
scroll to position [37, 0]
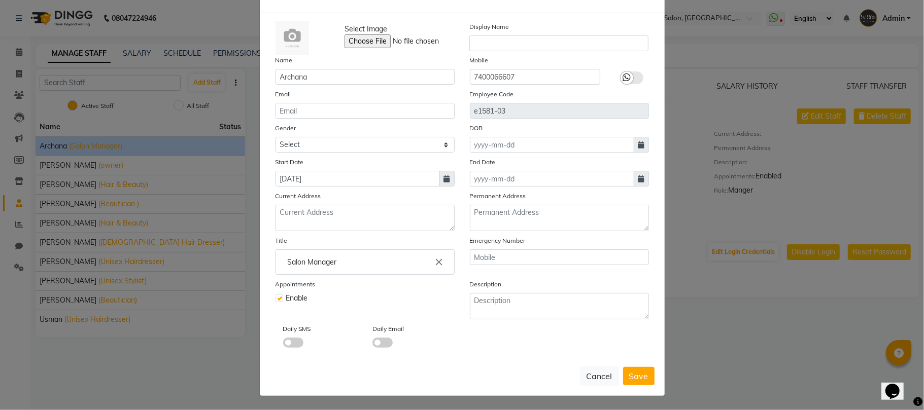
click at [719, 50] on ngb-modal-window "Edit Staff × Select Image Display Name Name Archana Mobile [PHONE_NUMBER] Email…" at bounding box center [462, 205] width 924 height 410
click at [593, 372] on button "Cancel" at bounding box center [599, 376] width 39 height 19
select select
checkbox input "false"
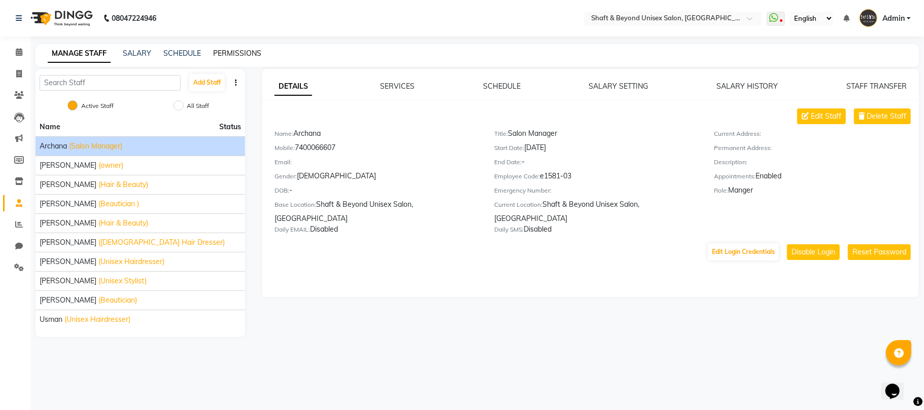
click at [238, 54] on link "PERMISSIONS" at bounding box center [237, 53] width 48 height 9
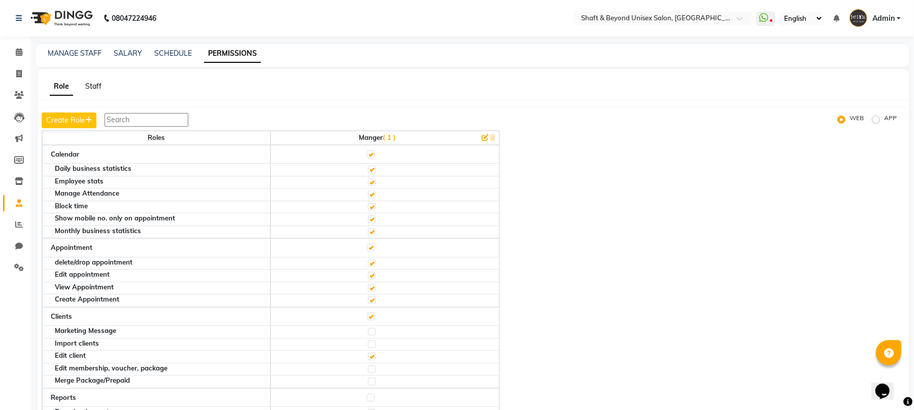
click at [86, 86] on link "Staff" at bounding box center [93, 86] width 16 height 9
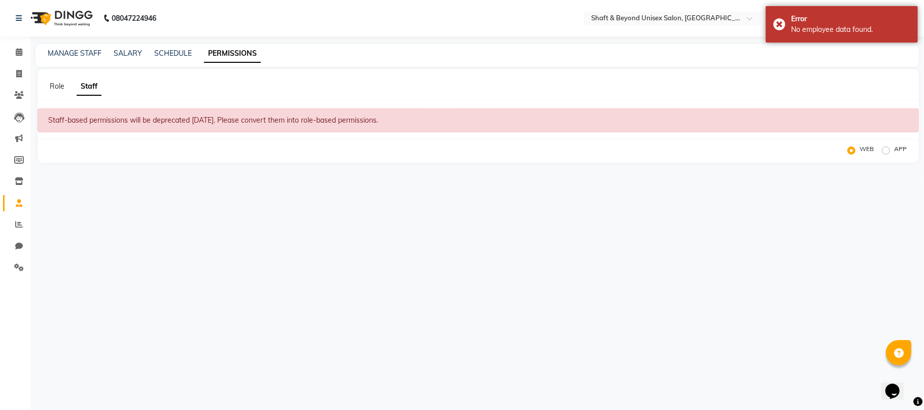
click at [266, 122] on div "Staff-based permissions will be deprecated [DATE]. Please convert them into rol…" at bounding box center [478, 121] width 881 height 24
click at [182, 54] on link "SCHEDULE" at bounding box center [173, 53] width 38 height 9
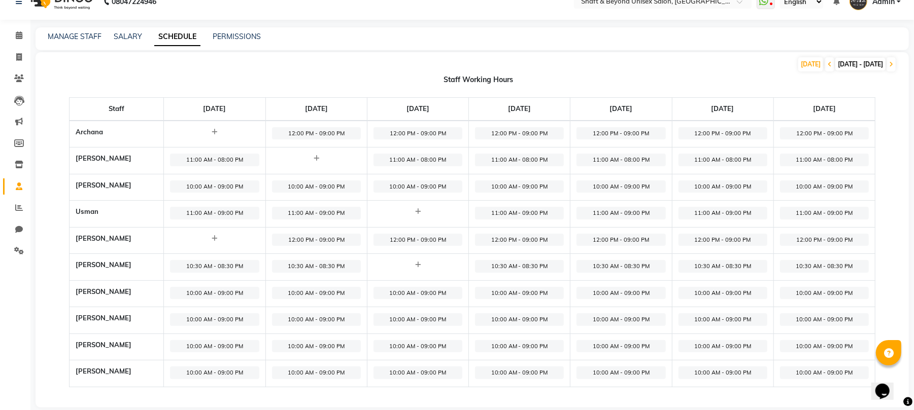
scroll to position [30, 0]
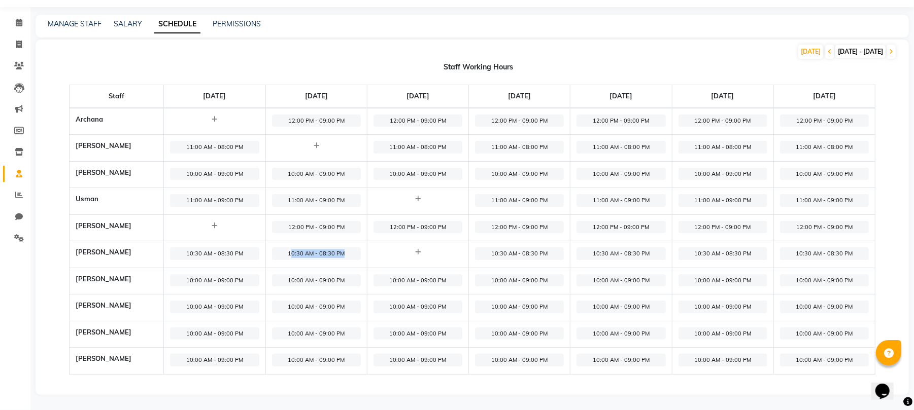
drag, startPoint x: 433, startPoint y: 251, endPoint x: 303, endPoint y: 253, distance: 129.4
click at [303, 253] on tr "[PERSON_NAME] 10:30 AM - 08:30 PM 10:30 AM - 08:30 PM 10:30 AM - 08:30 PM 10:30…" at bounding box center [472, 254] width 806 height 27
click at [329, 250] on span "10:30 AM - 08:30 PM" at bounding box center [316, 254] width 89 height 13
select select "10:30 AM"
select select "08:30 PM"
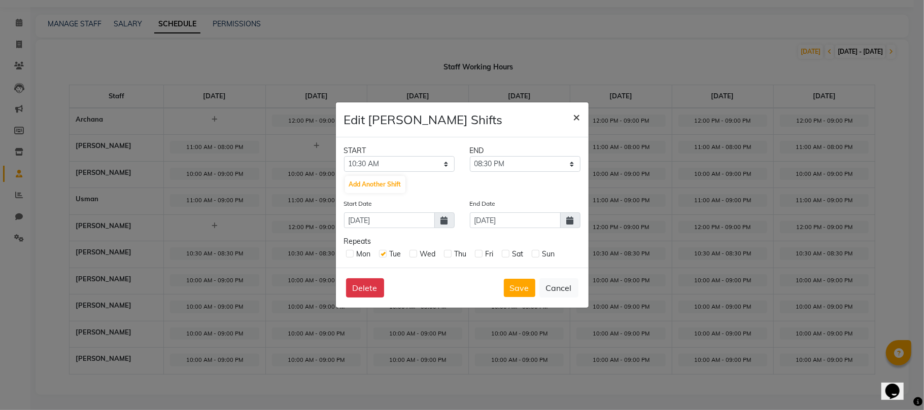
click at [577, 116] on span "×" at bounding box center [576, 116] width 7 height 15
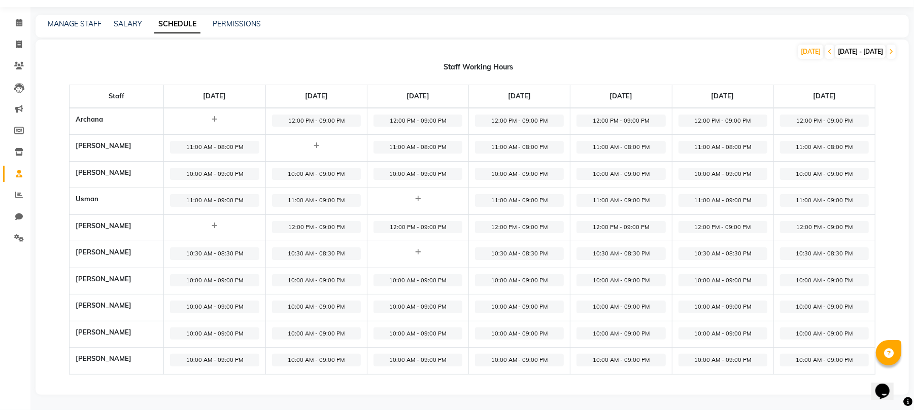
click at [421, 197] on icon at bounding box center [418, 199] width 6 height 7
select select "09:00 AM"
select select "10:00 PM"
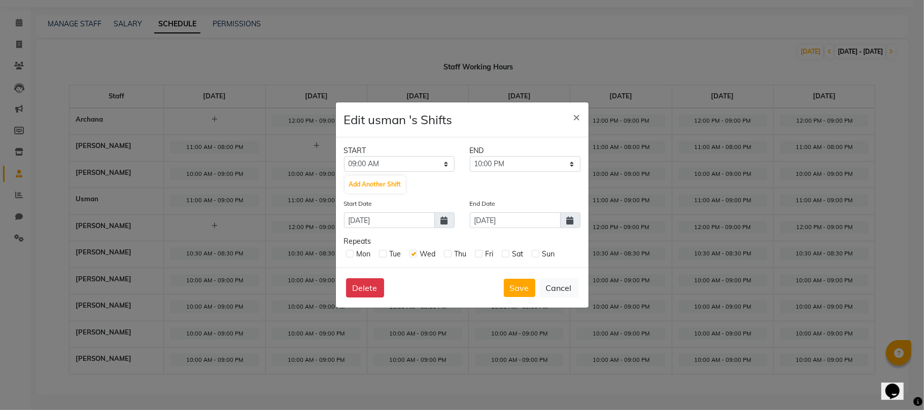
click at [348, 255] on label at bounding box center [350, 254] width 8 height 8
click at [348, 255] on input "checkbox" at bounding box center [349, 253] width 7 height 7
checkbox input "true"
click at [522, 284] on button "Save" at bounding box center [519, 288] width 31 height 18
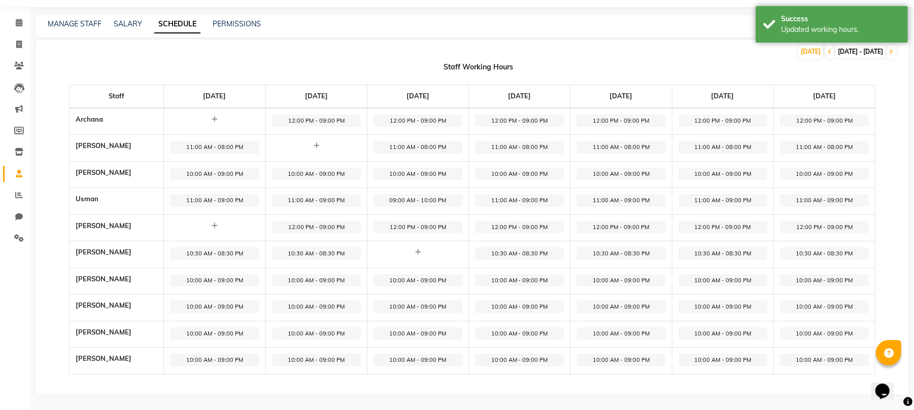
click at [438, 197] on span "09:00 AM - 10:00 PM" at bounding box center [417, 200] width 89 height 13
select select "09:00 AM"
select select "10:00 PM"
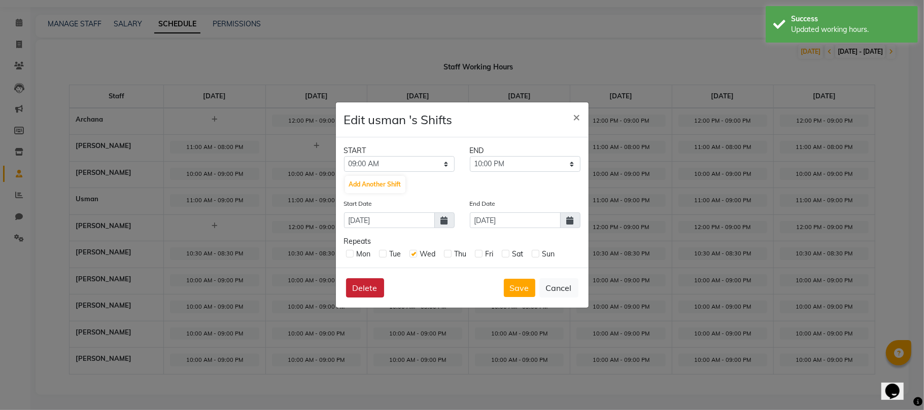
click at [360, 282] on button "Delete" at bounding box center [365, 288] width 38 height 19
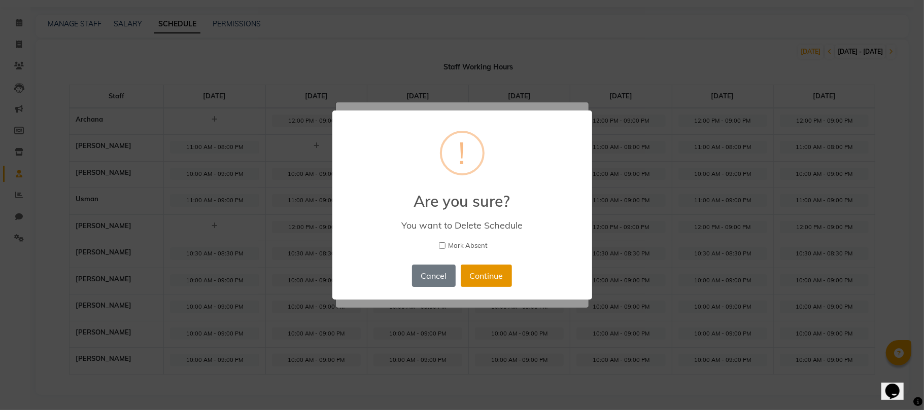
click at [479, 276] on button "Continue" at bounding box center [486, 276] width 51 height 22
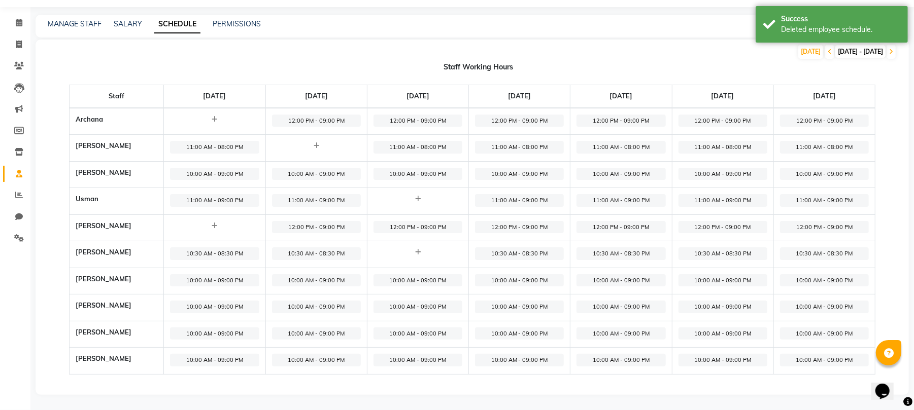
click at [421, 250] on icon at bounding box center [418, 252] width 6 height 7
select select "09:00 AM"
select select "10:00 PM"
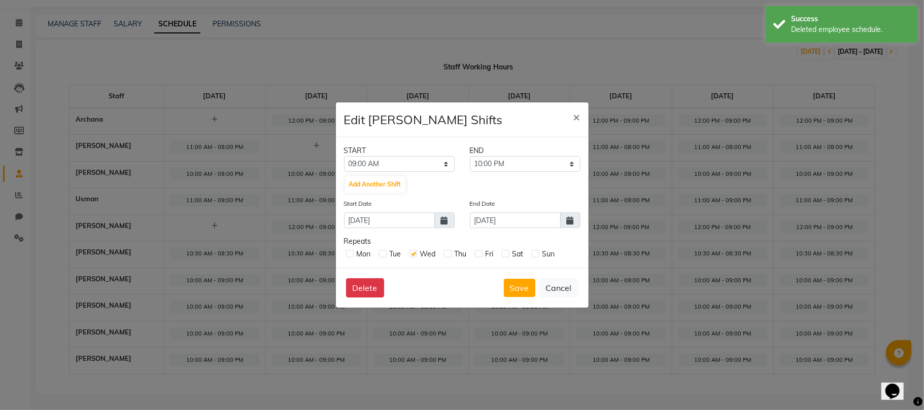
click at [350, 254] on label at bounding box center [350, 254] width 8 height 8
click at [350, 254] on input "checkbox" at bounding box center [349, 253] width 7 height 7
checkbox input "true"
click at [513, 285] on button "Save" at bounding box center [519, 288] width 31 height 18
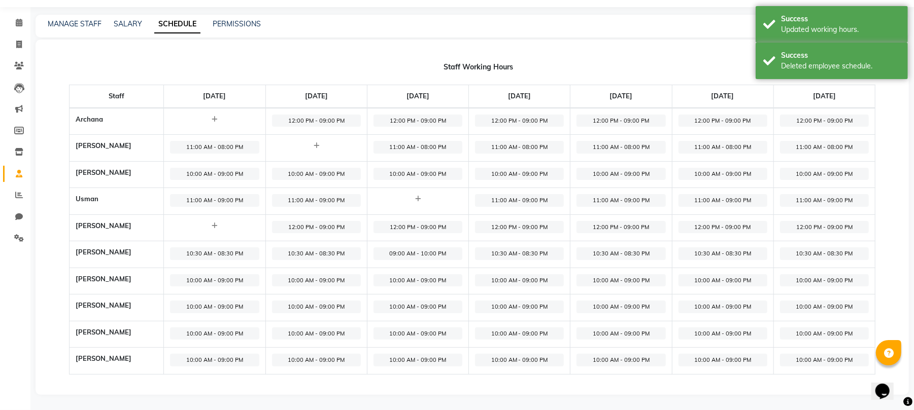
click at [441, 253] on span "09:00 AM - 10:00 PM" at bounding box center [417, 254] width 89 height 13
select select "09:00 AM"
select select "10:00 PM"
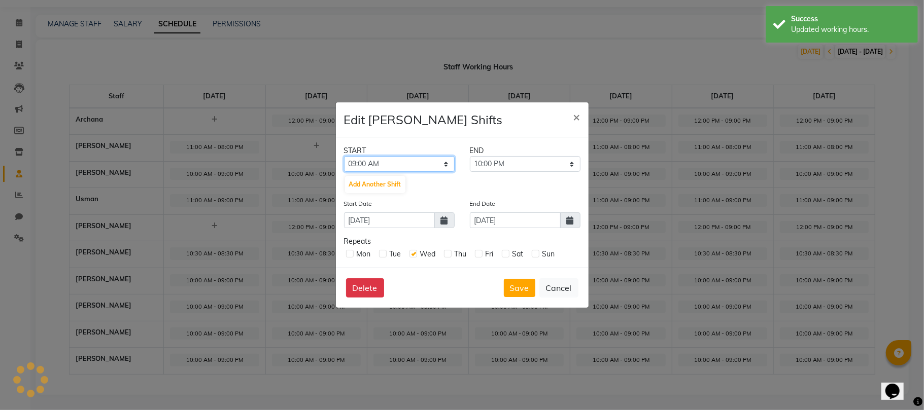
click at [446, 164] on select "12:00 AM 12:15 AM 12:30 AM 12:45 AM 01:00 AM 01:15 AM 01:30 AM 01:45 AM 02:00 A…" at bounding box center [399, 164] width 111 height 16
select select "10:00 AM"
click at [344, 156] on select "12:00 AM 12:15 AM 12:30 AM 12:45 AM 01:00 AM 01:15 AM 01:30 AM 01:45 AM 02:00 A…" at bounding box center [399, 164] width 111 height 16
click at [556, 161] on select "10:15 AM 10:30 AM 10:45 AM 11:00 AM 11:15 AM 11:30 AM 11:45 AM 12:00 PM 12:15 P…" at bounding box center [525, 164] width 111 height 16
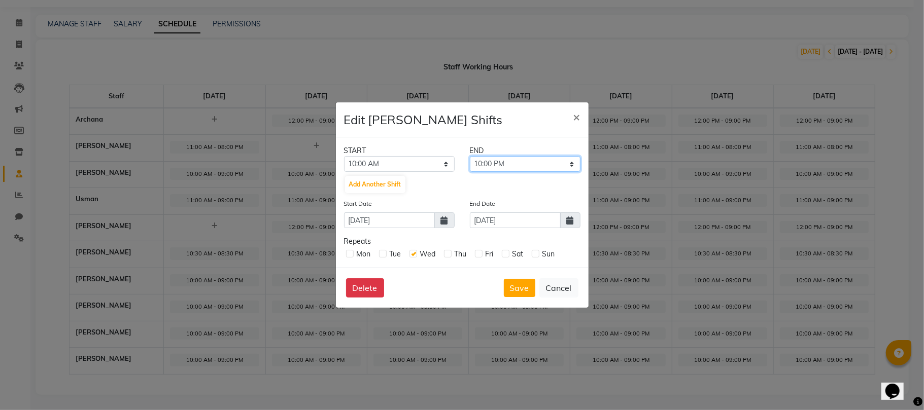
select select "07:00 PM"
click at [470, 156] on select "10:15 AM 10:30 AM 10:45 AM 11:00 AM 11:15 AM 11:30 AM 11:45 AM 12:00 PM 12:15 P…" at bounding box center [525, 164] width 111 height 16
click at [520, 289] on button "Save" at bounding box center [519, 288] width 31 height 18
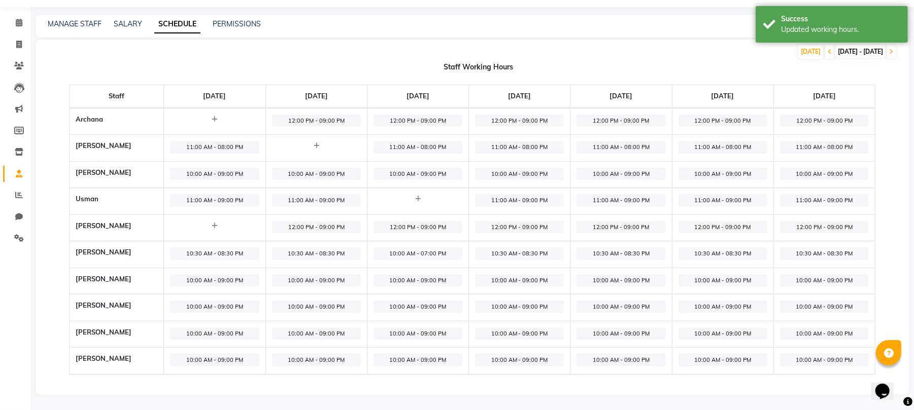
click at [231, 253] on span "10:30 AM - 08:30 PM" at bounding box center [214, 254] width 89 height 13
select select "10:30 AM"
select select "08:30 PM"
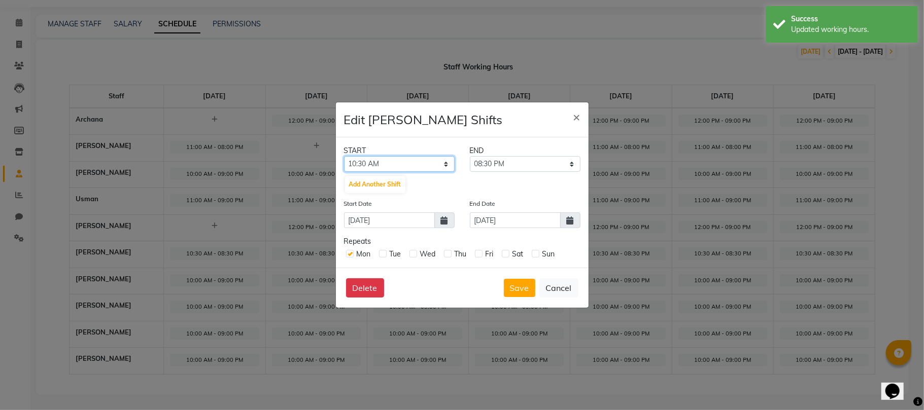
click at [439, 164] on select "12:00 AM 12:15 AM 12:30 AM 12:45 AM 01:00 AM 01:15 AM 01:30 AM 01:45 AM 02:00 A…" at bounding box center [399, 164] width 111 height 16
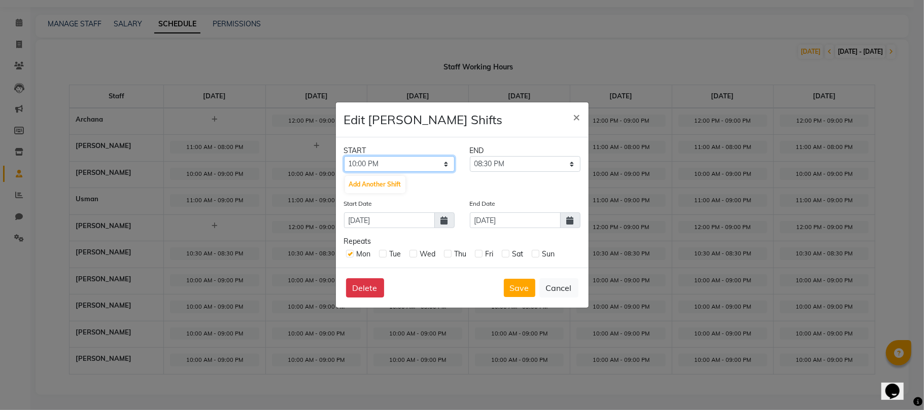
click at [344, 156] on select "12:00 AM 12:15 AM 12:30 AM 12:45 AM 01:00 AM 01:15 AM 01:30 AM 01:45 AM 02:00 A…" at bounding box center [399, 164] width 111 height 16
click at [392, 165] on select "12:00 AM 12:15 AM 12:30 AM 12:45 AM 01:00 AM 01:15 AM 01:30 AM 01:45 AM 02:00 A…" at bounding box center [399, 164] width 111 height 16
select select "10:00 AM"
click at [344, 156] on select "12:00 AM 12:15 AM 12:30 AM 12:45 AM 01:00 AM 01:15 AM 01:30 AM 01:45 AM 02:00 A…" at bounding box center [399, 164] width 111 height 16
click at [541, 166] on select "10:15 AM 10:30 AM 10:45 AM 11:00 AM 11:15 AM 11:30 AM 11:45 AM 12:00 PM 12:15 P…" at bounding box center [525, 164] width 111 height 16
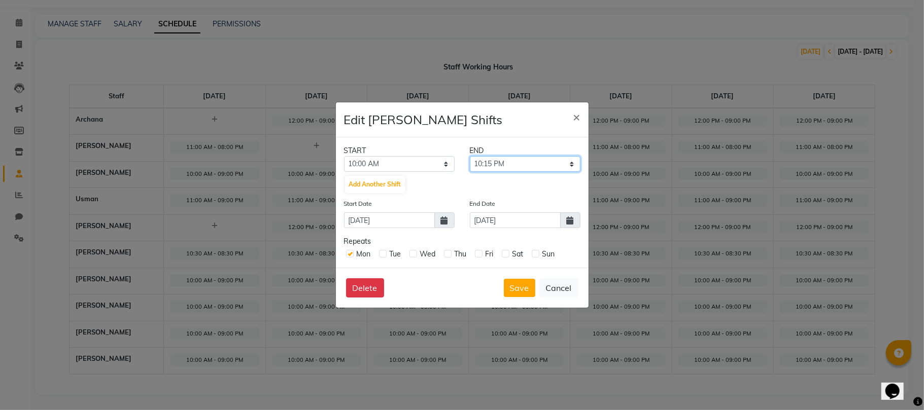
select select "07:00 PM"
click at [470, 156] on select "10:15 AM 10:30 AM 10:45 AM 11:00 AM 11:15 AM 11:30 AM 11:45 AM 12:00 PM 12:15 P…" at bounding box center [525, 164] width 111 height 16
click at [528, 289] on button "Save" at bounding box center [519, 288] width 31 height 18
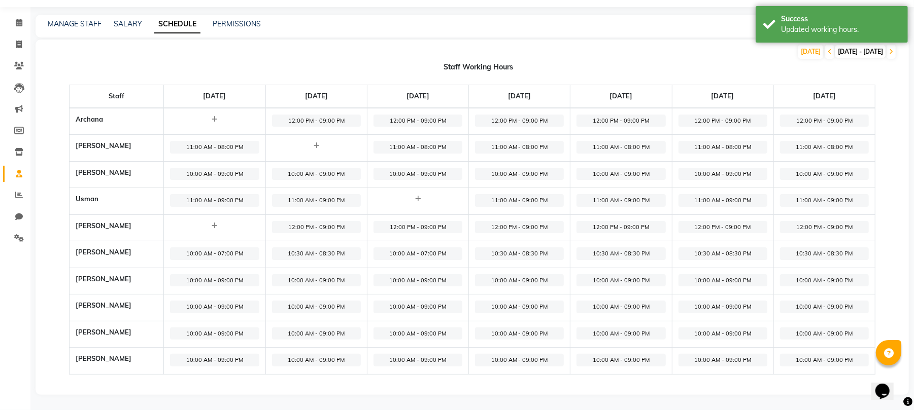
click at [234, 256] on span "10:00 AM - 07:00 PM" at bounding box center [214, 254] width 89 height 13
select select "10:00 AM"
select select "07:00 PM"
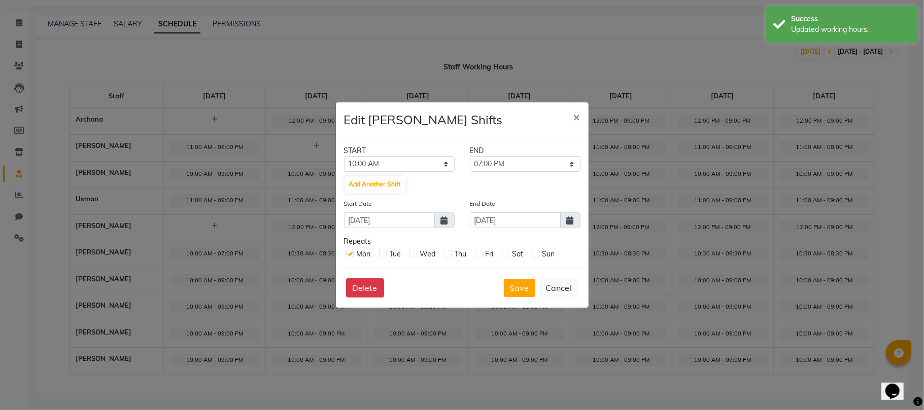
click at [381, 252] on label at bounding box center [383, 254] width 8 height 8
click at [381, 252] on input "checkbox" at bounding box center [382, 253] width 7 height 7
click at [384, 255] on label at bounding box center [383, 254] width 8 height 8
click at [384, 255] on input "checkbox" at bounding box center [382, 253] width 7 height 7
checkbox input "false"
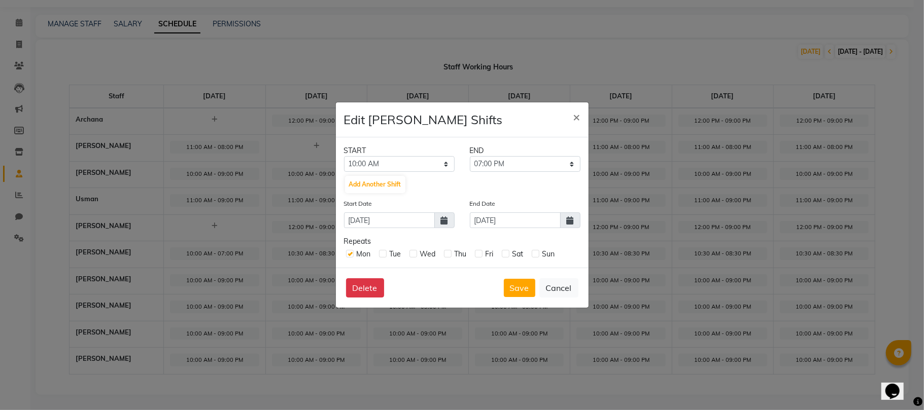
click at [415, 254] on label at bounding box center [413, 254] width 8 height 8
click at [415, 254] on input "checkbox" at bounding box center [412, 253] width 7 height 7
checkbox input "true"
click at [449, 253] on label at bounding box center [448, 254] width 8 height 8
click at [449, 253] on input "checkbox" at bounding box center [447, 253] width 7 height 7
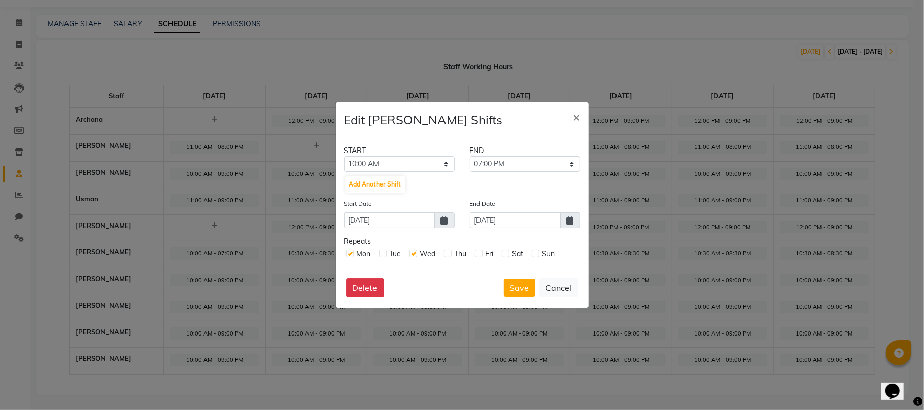
checkbox input "true"
click at [480, 252] on label at bounding box center [479, 254] width 8 height 8
click at [480, 252] on input "checkbox" at bounding box center [478, 253] width 7 height 7
checkbox input "true"
click at [506, 253] on label at bounding box center [506, 254] width 8 height 8
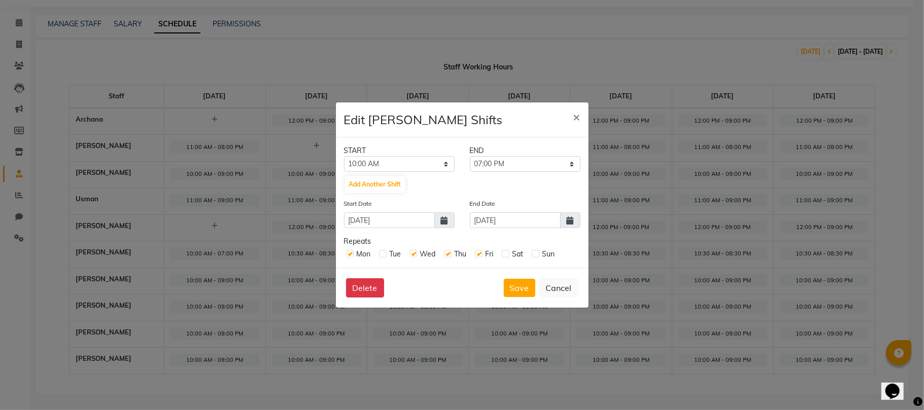
click at [506, 253] on input "checkbox" at bounding box center [505, 253] width 7 height 7
checkbox input "true"
click at [536, 254] on label at bounding box center [536, 254] width 8 height 8
click at [536, 254] on input "checkbox" at bounding box center [535, 253] width 7 height 7
checkbox input "true"
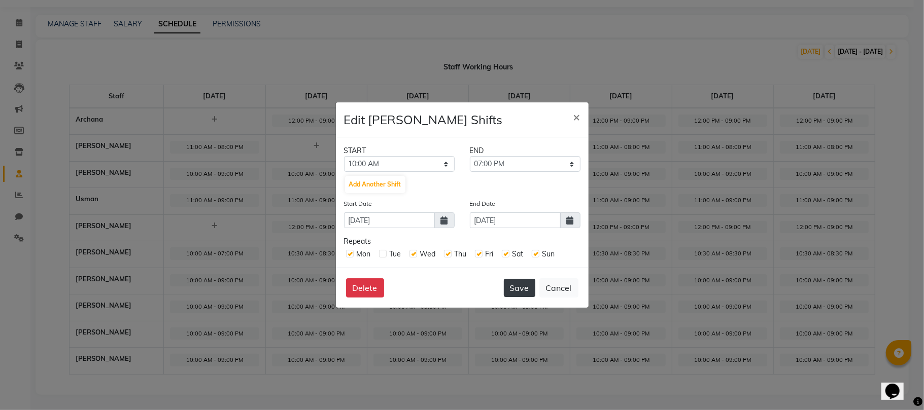
click at [529, 287] on button "Save" at bounding box center [519, 288] width 31 height 18
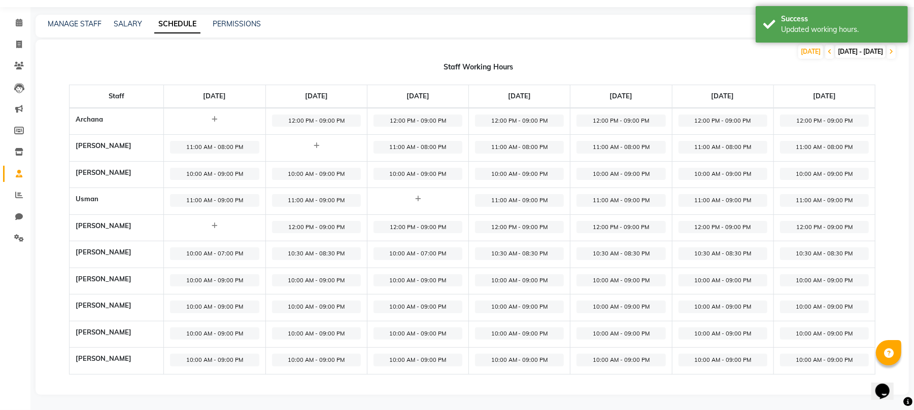
click at [241, 255] on span "10:00 AM - 07:00 PM" at bounding box center [214, 254] width 89 height 13
select select "10:00 AM"
select select "07:00 PM"
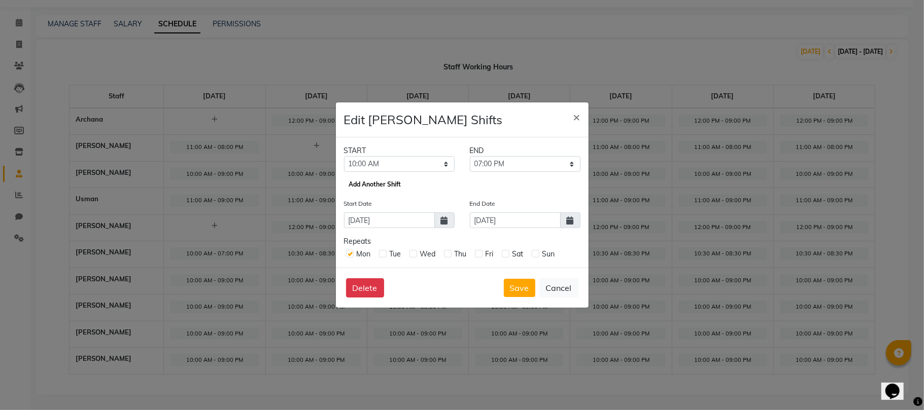
click at [386, 176] on button "Add Another Shift" at bounding box center [375, 184] width 60 height 17
select select "11:45 PM"
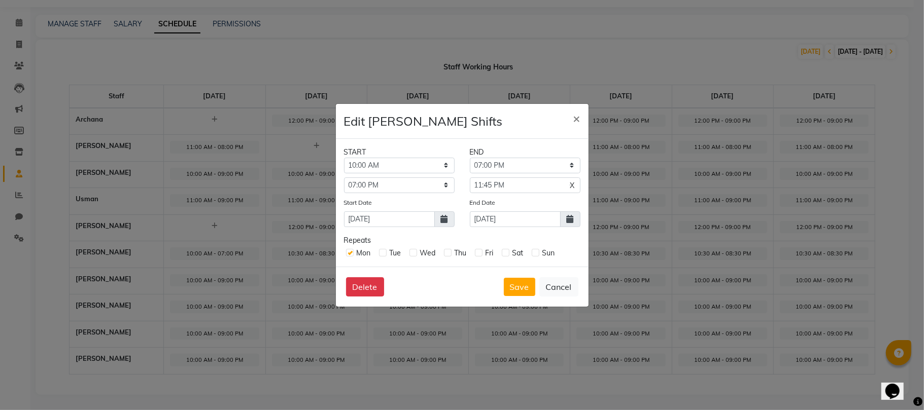
click at [570, 184] on span "X" at bounding box center [572, 186] width 5 height 11
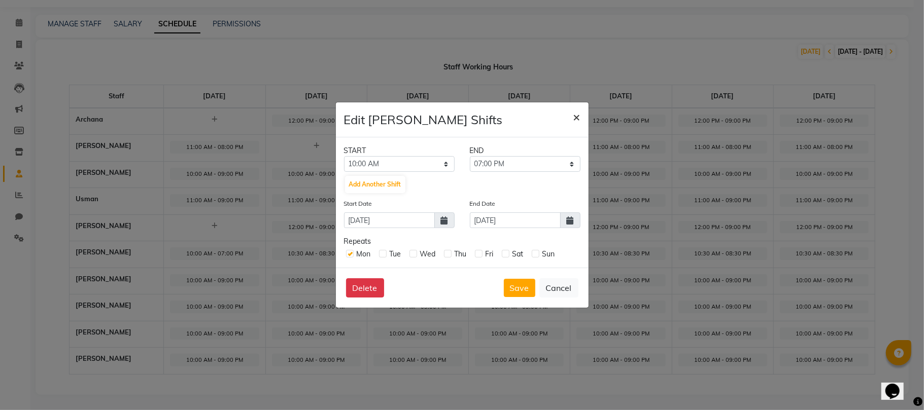
click at [579, 116] on span "×" at bounding box center [576, 116] width 7 height 15
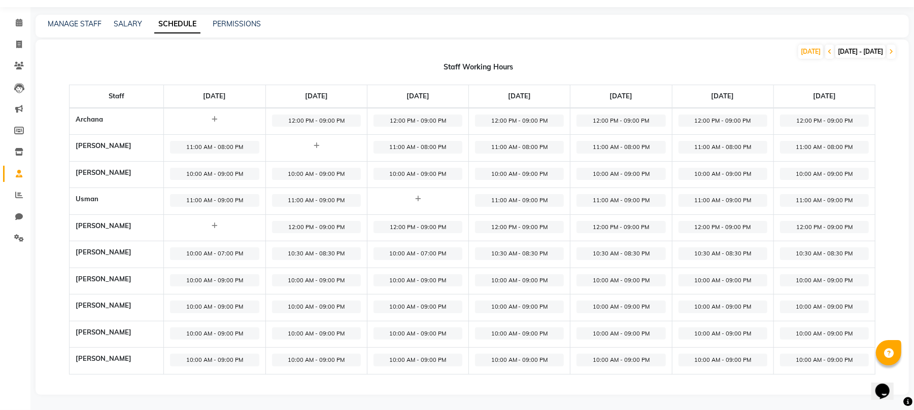
click at [453, 254] on span "10:00 AM - 07:00 PM" at bounding box center [417, 254] width 89 height 13
select select "10:00 AM"
select select "07:00 PM"
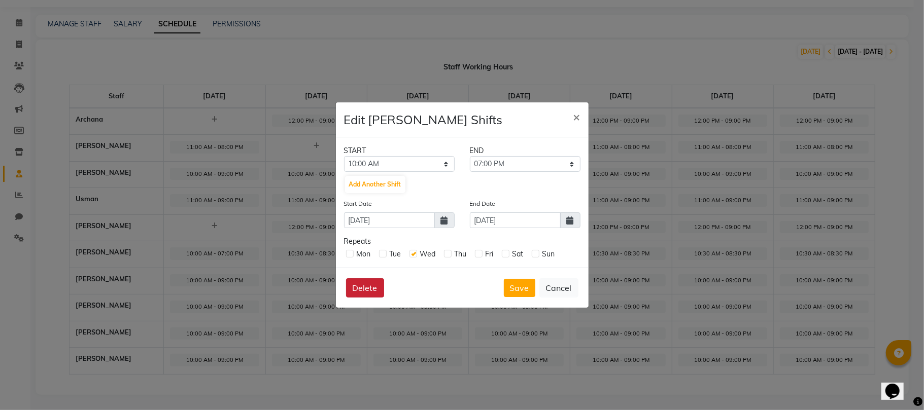
click at [368, 287] on button "Delete" at bounding box center [365, 288] width 38 height 19
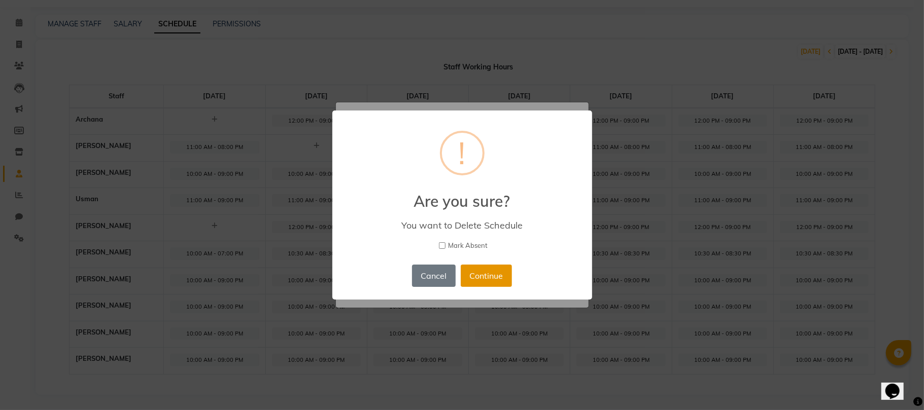
click at [486, 281] on button "Continue" at bounding box center [486, 276] width 51 height 22
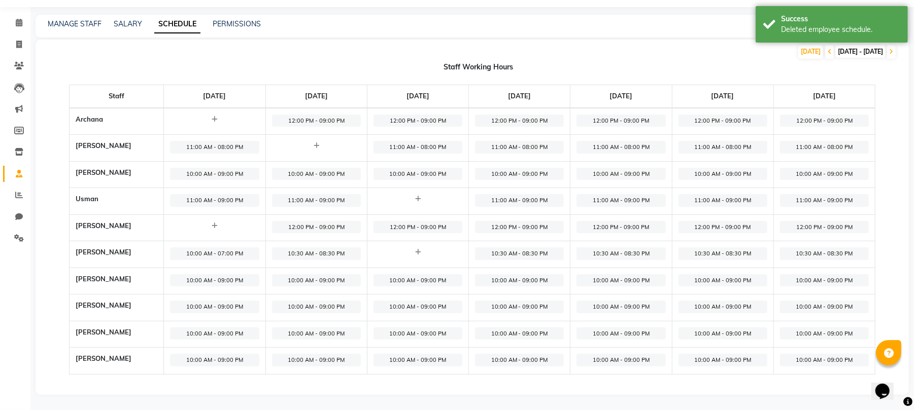
click at [356, 253] on span "10:30 AM - 08:30 PM" at bounding box center [316, 254] width 89 height 13
select select "10:30 AM"
select select "08:30 PM"
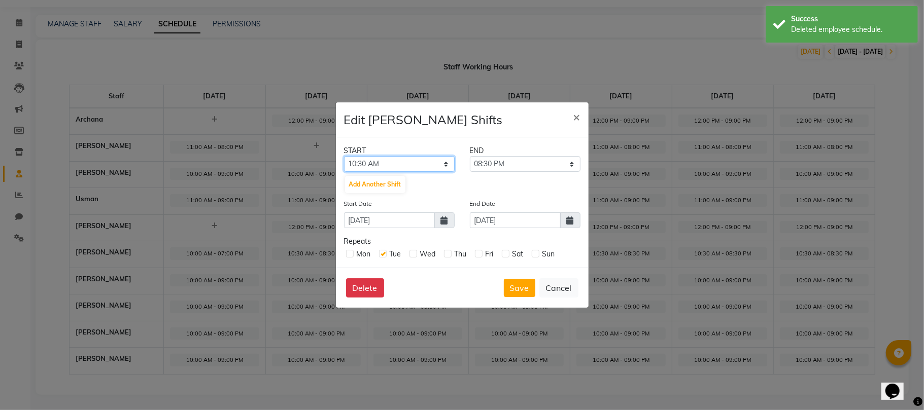
click at [398, 161] on select "12:00 AM 12:15 AM 12:30 AM 12:45 AM 01:00 AM 01:15 AM 01:30 AM 01:45 AM 02:00 A…" at bounding box center [399, 164] width 111 height 16
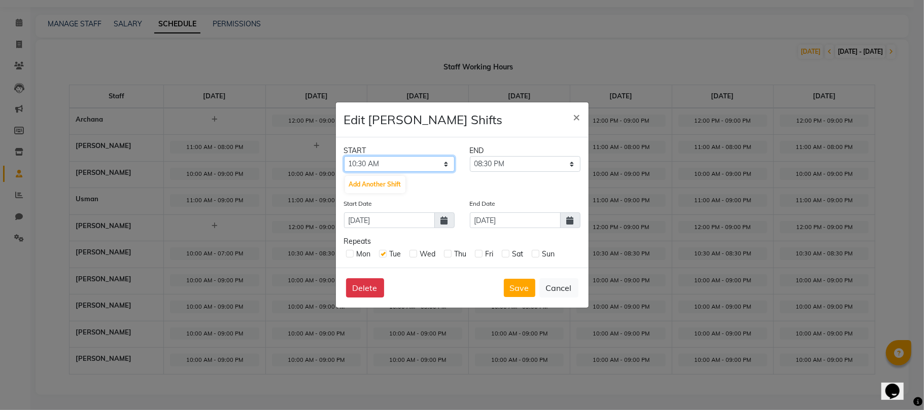
select select "10:00 AM"
click at [344, 156] on select "12:00 AM 12:15 AM 12:30 AM 12:45 AM 01:00 AM 01:15 AM 01:30 AM 01:45 AM 02:00 A…" at bounding box center [399, 164] width 111 height 16
click at [532, 157] on select "10:15 AM 10:30 AM 10:45 AM 11:00 AM 11:15 AM 11:30 AM 11:45 AM 12:00 PM 12:15 P…" at bounding box center [525, 164] width 111 height 16
select select "07:00 PM"
click at [470, 156] on select "10:15 AM 10:30 AM 10:45 AM 11:00 AM 11:15 AM 11:30 AM 11:45 AM 12:00 PM 12:15 P…" at bounding box center [525, 164] width 111 height 16
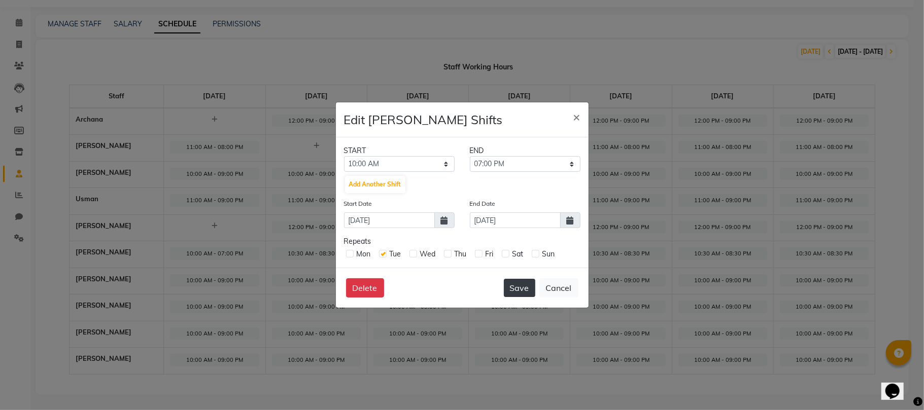
click at [518, 287] on button "Save" at bounding box center [519, 288] width 31 height 18
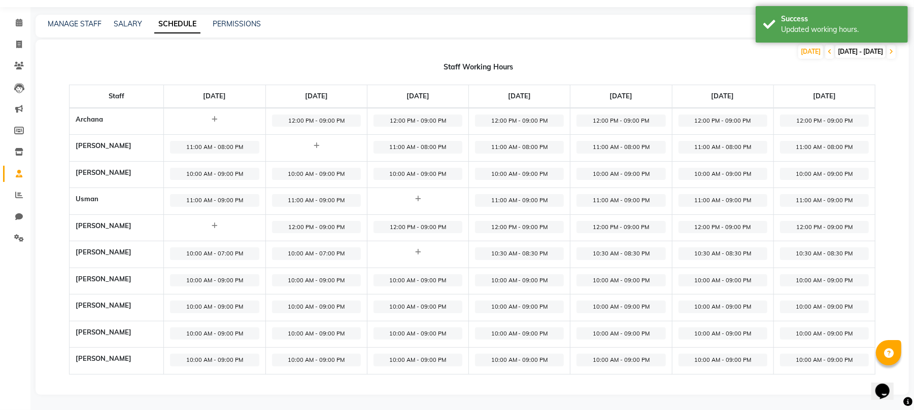
click at [530, 248] on span "10:30 AM - 08:30 PM" at bounding box center [519, 254] width 89 height 13
select select "10:30 AM"
select select "08:30 PM"
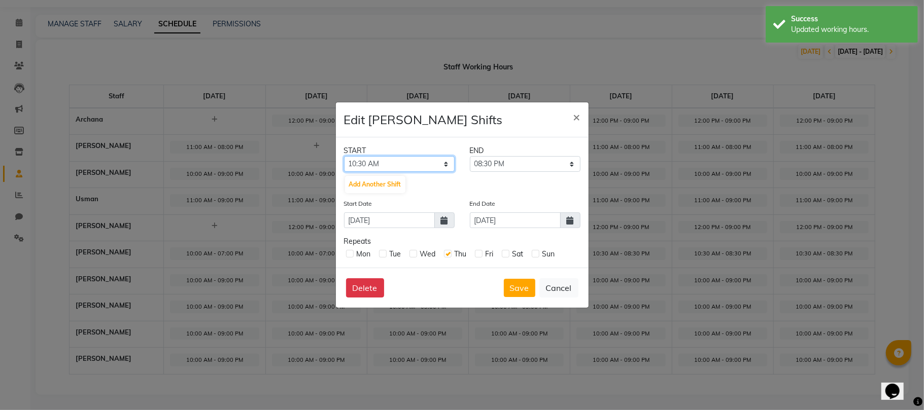
click at [361, 157] on select "12:00 AM 12:15 AM 12:30 AM 12:45 AM 01:00 AM 01:15 AM 01:30 AM 01:45 AM 02:00 A…" at bounding box center [399, 164] width 111 height 16
select select "10:00 AM"
click at [344, 156] on select "12:00 AM 12:15 AM 12:30 AM 12:45 AM 01:00 AM 01:15 AM 01:30 AM 01:45 AM 02:00 A…" at bounding box center [399, 164] width 111 height 16
click at [536, 163] on select "10:15 AM 10:30 AM 10:45 AM 11:00 AM 11:15 AM 11:30 AM 11:45 AM 12:00 PM 12:15 P…" at bounding box center [525, 164] width 111 height 16
select select "07:00 PM"
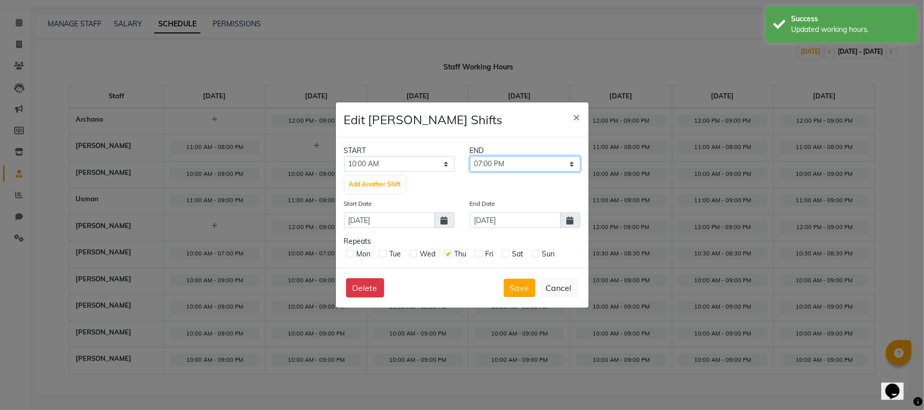
click at [470, 156] on select "10:15 AM 10:30 AM 10:45 AM 11:00 AM 11:15 AM 11:30 AM 11:45 AM 12:00 PM 12:15 P…" at bounding box center [525, 164] width 111 height 16
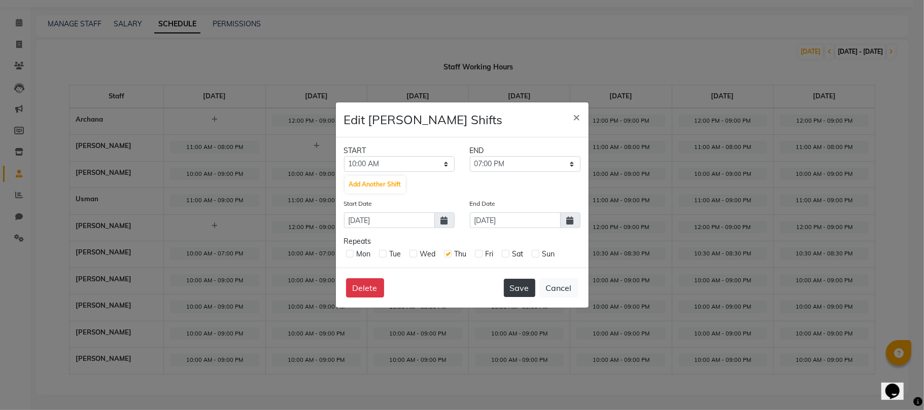
click at [510, 288] on button "Save" at bounding box center [519, 288] width 31 height 18
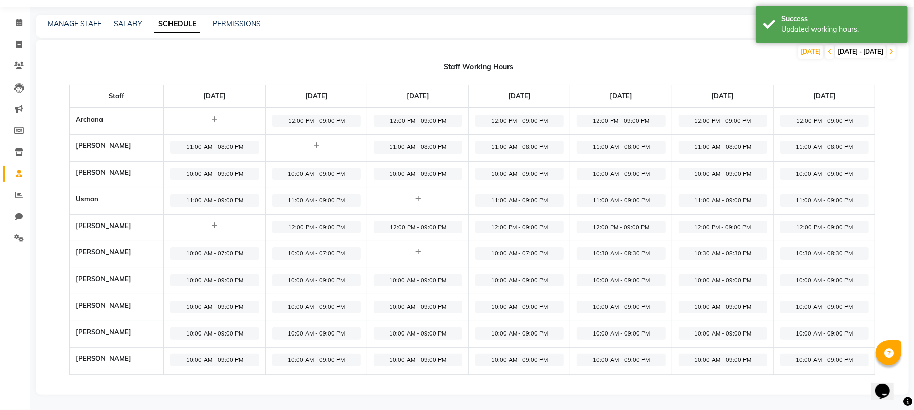
click at [616, 252] on span "10:30 AM - 08:30 PM" at bounding box center [620, 254] width 89 height 13
select select "10:30 AM"
select select "08:30 PM"
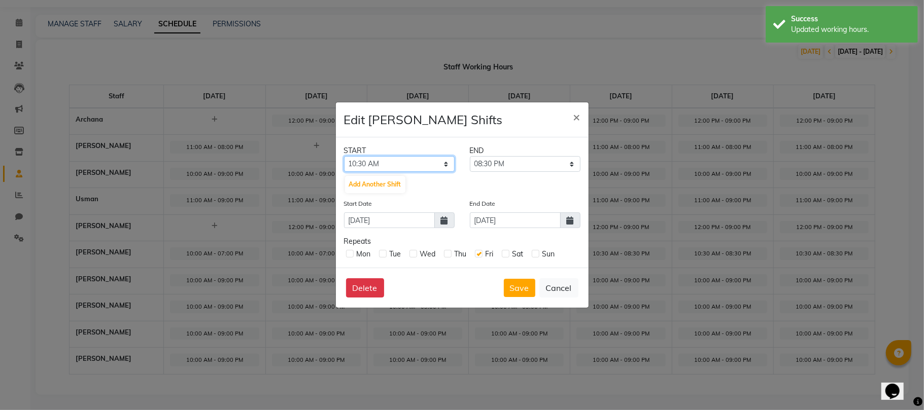
click at [404, 165] on select "12:00 AM 12:15 AM 12:30 AM 12:45 AM 01:00 AM 01:15 AM 01:30 AM 01:45 AM 02:00 A…" at bounding box center [399, 164] width 111 height 16
select select "10:00 AM"
click at [344, 156] on select "12:00 AM 12:15 AM 12:30 AM 12:45 AM 01:00 AM 01:15 AM 01:30 AM 01:45 AM 02:00 A…" at bounding box center [399, 164] width 111 height 16
click at [520, 161] on select "10:15 AM 10:30 AM 10:45 AM 11:00 AM 11:15 AM 11:30 AM 11:45 AM 12:00 PM 12:15 P…" at bounding box center [525, 164] width 111 height 16
select select "07:00 PM"
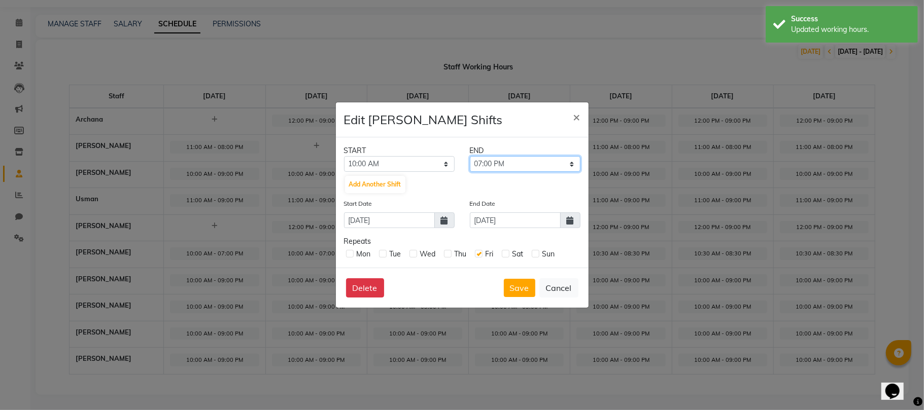
click at [470, 156] on select "10:15 AM 10:30 AM 10:45 AM 11:00 AM 11:15 AM 11:30 AM 11:45 AM 12:00 PM 12:15 P…" at bounding box center [525, 164] width 111 height 16
click at [524, 286] on button "Save" at bounding box center [519, 288] width 31 height 18
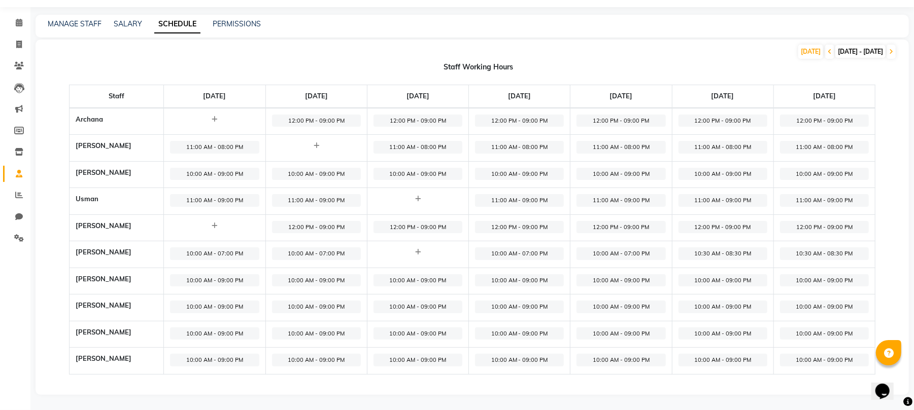
click at [747, 251] on span "10:30 AM - 08:30 PM" at bounding box center [722, 254] width 89 height 13
select select "10:30 AM"
select select "08:30 PM"
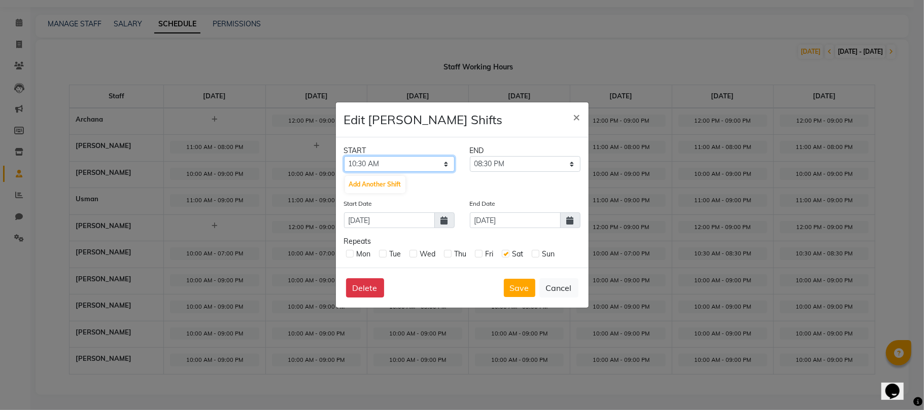
click at [405, 161] on select "12:00 AM 12:15 AM 12:30 AM 12:45 AM 01:00 AM 01:15 AM 01:30 AM 01:45 AM 02:00 A…" at bounding box center [399, 164] width 111 height 16
select select "10:00 AM"
click at [344, 156] on select "12:00 AM 12:15 AM 12:30 AM 12:45 AM 01:00 AM 01:15 AM 01:30 AM 01:45 AM 02:00 A…" at bounding box center [399, 164] width 111 height 16
click at [517, 164] on select "10:15 AM 10:30 AM 10:45 AM 11:00 AM 11:15 AM 11:30 AM 11:45 AM 12:00 PM 12:15 P…" at bounding box center [525, 164] width 111 height 16
select select "07:00 PM"
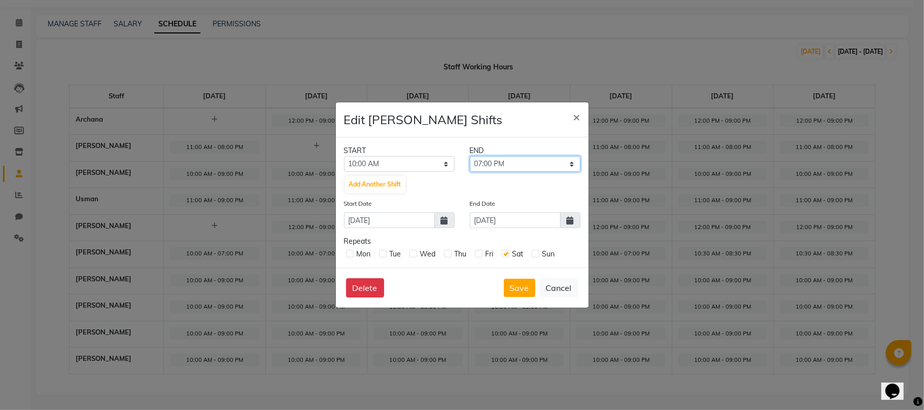
click at [470, 156] on select "10:15 AM 10:30 AM 10:45 AM 11:00 AM 11:15 AM 11:30 AM 11:45 AM 12:00 PM 12:15 P…" at bounding box center [525, 164] width 111 height 16
click at [518, 284] on button "Save" at bounding box center [519, 288] width 31 height 18
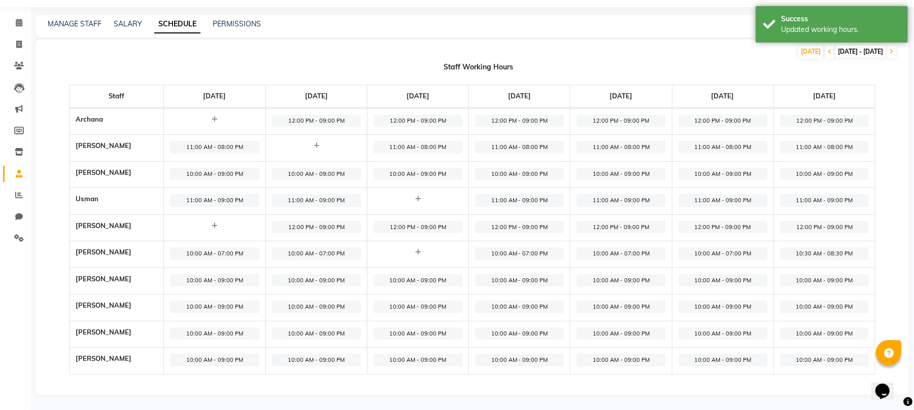
click at [841, 252] on span "10:30 AM - 08:30 PM" at bounding box center [824, 254] width 89 height 13
select select "10:30 AM"
select select "08:30 PM"
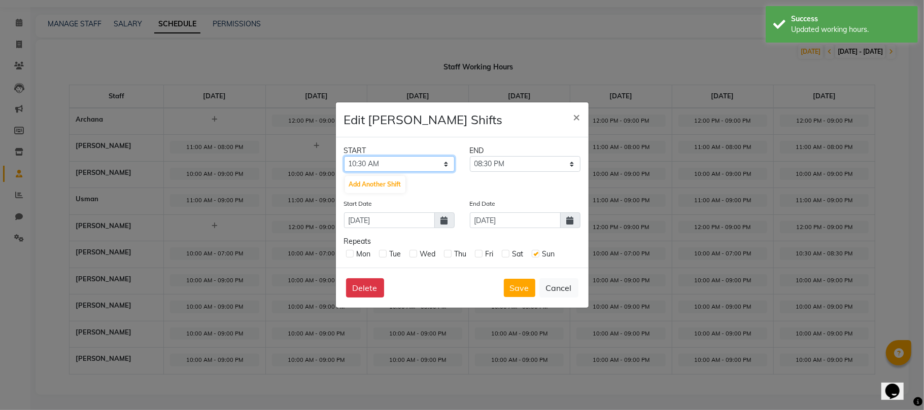
click at [395, 163] on select "12:00 AM 12:15 AM 12:30 AM 12:45 AM 01:00 AM 01:15 AM 01:30 AM 01:45 AM 02:00 A…" at bounding box center [399, 164] width 111 height 16
select select "10:00 AM"
click at [344, 156] on select "12:00 AM 12:15 AM 12:30 AM 12:45 AM 01:00 AM 01:15 AM 01:30 AM 01:45 AM 02:00 A…" at bounding box center [399, 164] width 111 height 16
click at [513, 151] on div "END" at bounding box center [525, 151] width 126 height 11
click at [514, 157] on select "10:15 AM 10:30 AM 10:45 AM 11:00 AM 11:15 AM 11:30 AM 11:45 AM 12:00 PM 12:15 P…" at bounding box center [525, 164] width 111 height 16
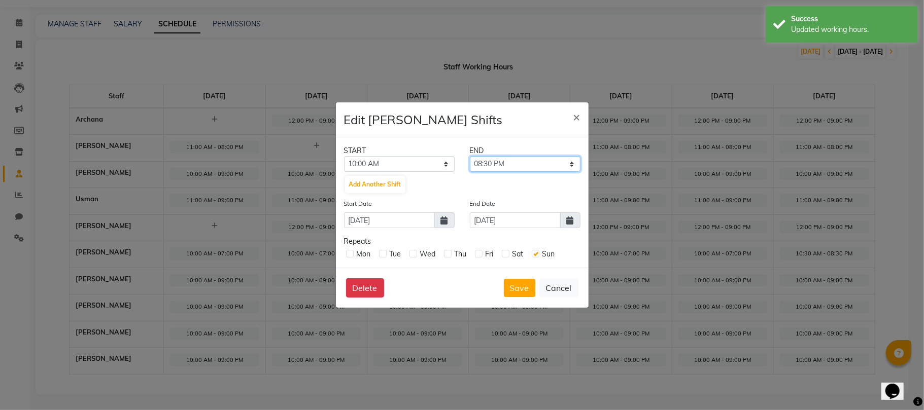
select select "07:00 PM"
click at [470, 156] on select "10:15 AM 10:30 AM 10:45 AM 11:00 AM 11:15 AM 11:30 AM 11:45 AM 12:00 PM 12:15 P…" at bounding box center [525, 164] width 111 height 16
click at [518, 287] on button "Save" at bounding box center [519, 288] width 31 height 18
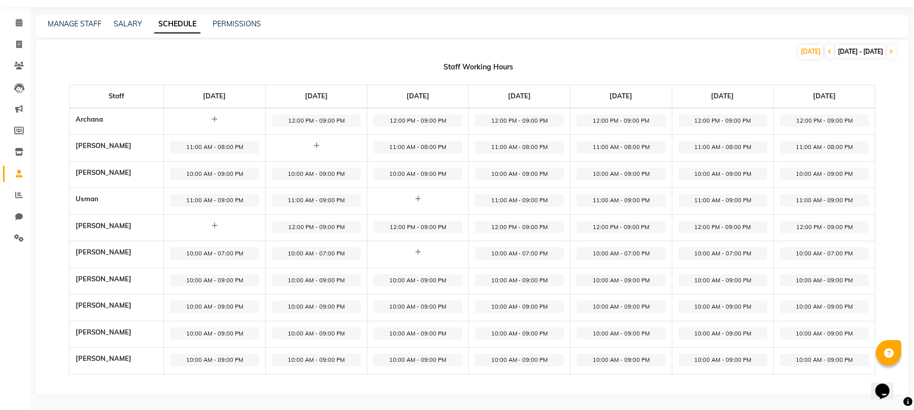
drag, startPoint x: 358, startPoint y: 253, endPoint x: 477, endPoint y: 260, distance: 119.9
click at [477, 260] on tr "[PERSON_NAME] 10:00 AM - 07:00 PM 10:00 AM - 07:00 PM 10:00 AM - 07:00 PM 10:00…" at bounding box center [472, 254] width 806 height 27
click at [421, 251] on icon at bounding box center [418, 252] width 6 height 7
select select "09:00 AM"
select select "10:00 PM"
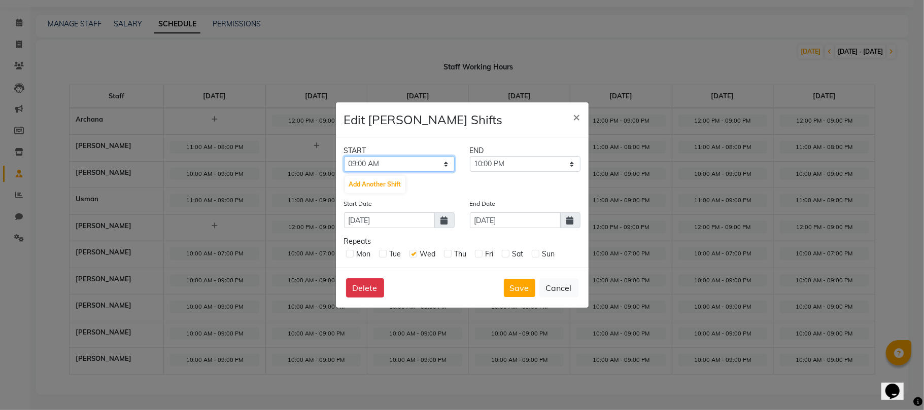
click at [412, 159] on select "12:00 AM 12:15 AM 12:30 AM 12:45 AM 01:00 AM 01:15 AM 01:30 AM 01:45 AM 02:00 A…" at bounding box center [399, 164] width 111 height 16
select select "10:00 AM"
click at [344, 156] on select "12:00 AM 12:15 AM 12:30 AM 12:45 AM 01:00 AM 01:15 AM 01:30 AM 01:45 AM 02:00 A…" at bounding box center [399, 164] width 111 height 16
click at [528, 162] on select "10:15 AM 10:30 AM 10:45 AM 11:00 AM 11:15 AM 11:30 AM 11:45 AM 12:00 PM 12:15 P…" at bounding box center [525, 164] width 111 height 16
click at [470, 156] on select "10:15 AM 10:30 AM 10:45 AM 11:00 AM 11:15 AM 11:30 AM 11:45 AM 12:00 PM 12:15 P…" at bounding box center [525, 164] width 111 height 16
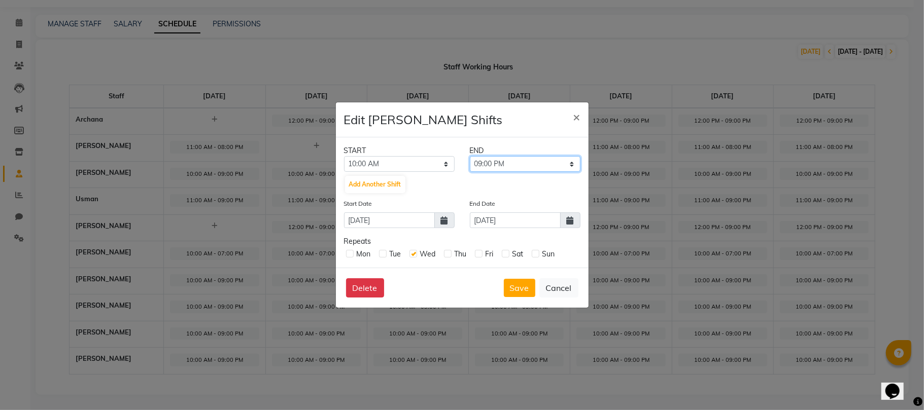
click at [513, 167] on select "10:15 AM 10:30 AM 10:45 AM 11:00 AM 11:15 AM 11:30 AM 11:45 AM 12:00 PM 12:15 P…" at bounding box center [525, 164] width 111 height 16
select select "07:00 PM"
click at [470, 156] on select "10:15 AM 10:30 AM 10:45 AM 11:00 AM 11:15 AM 11:30 AM 11:45 AM 12:00 PM 12:15 P…" at bounding box center [525, 164] width 111 height 16
click at [516, 279] on button "Save" at bounding box center [519, 288] width 31 height 18
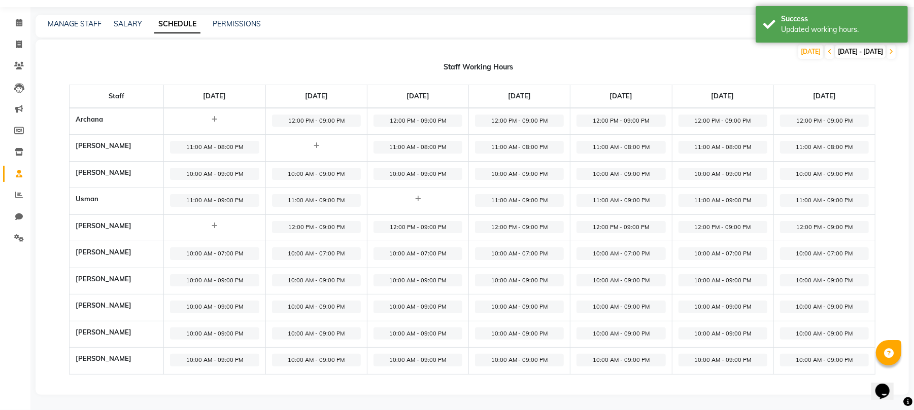
click at [323, 254] on span "10:00 AM - 07:00 PM" at bounding box center [316, 254] width 89 height 13
select select "10:00 AM"
select select "07:00 PM"
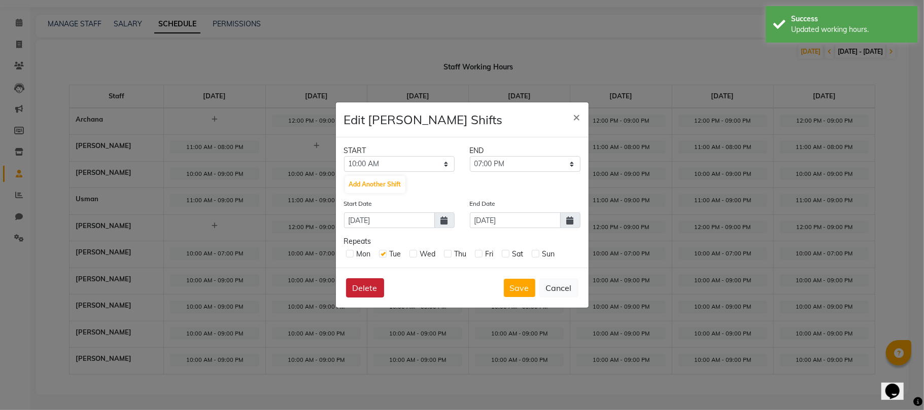
click at [370, 290] on button "Delete" at bounding box center [365, 288] width 38 height 19
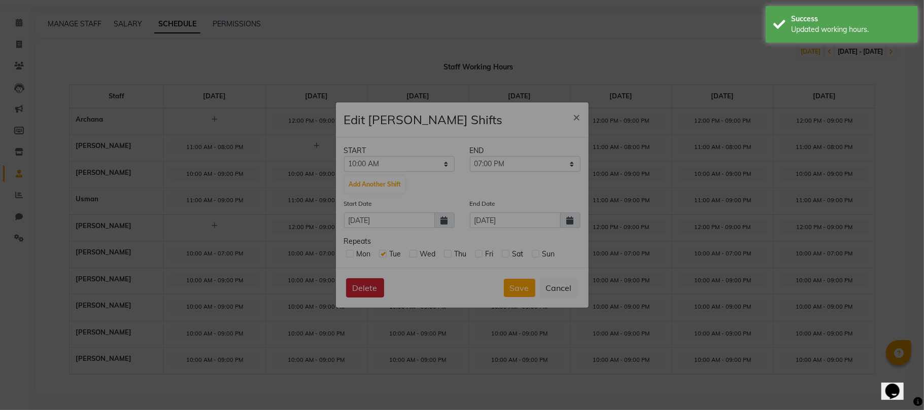
checkbox input "false"
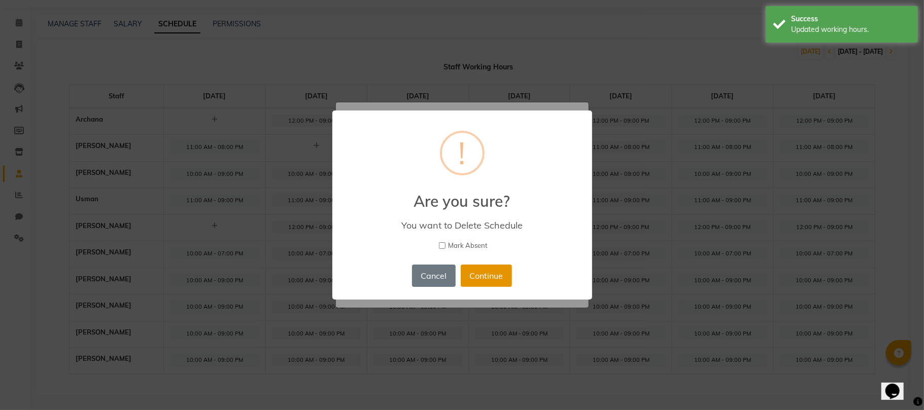
click at [489, 279] on button "Continue" at bounding box center [486, 276] width 51 height 22
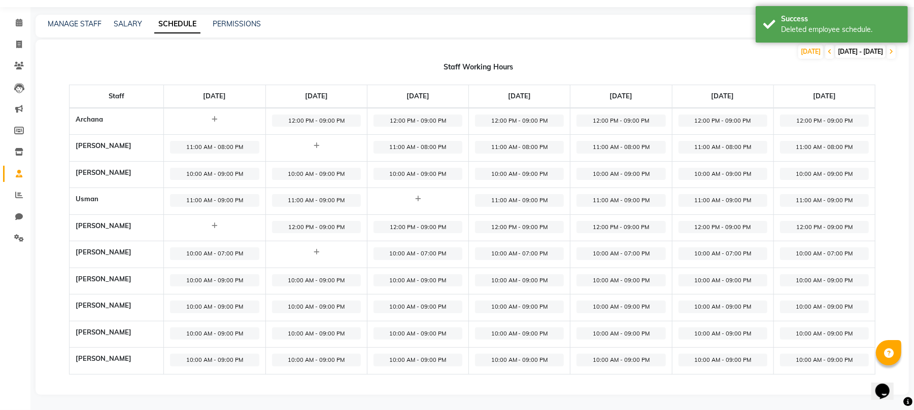
click at [440, 276] on span "10:00 AM - 09:00 PM" at bounding box center [417, 280] width 89 height 13
select select "10:00 AM"
select select "09:00 PM"
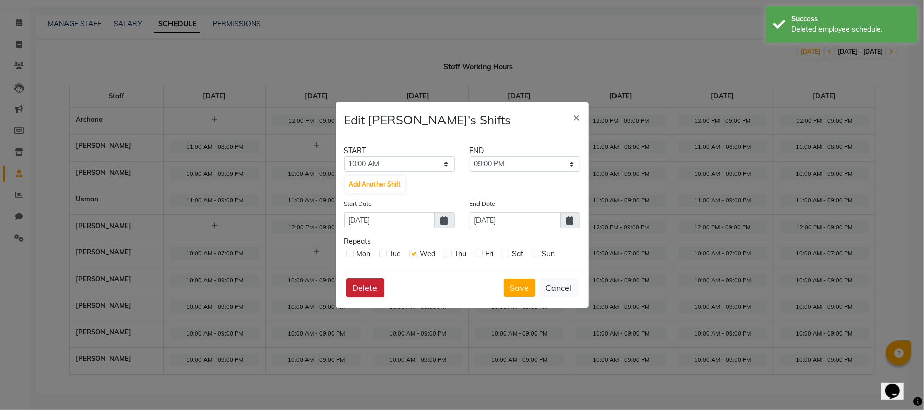
click at [364, 290] on button "Delete" at bounding box center [365, 288] width 38 height 19
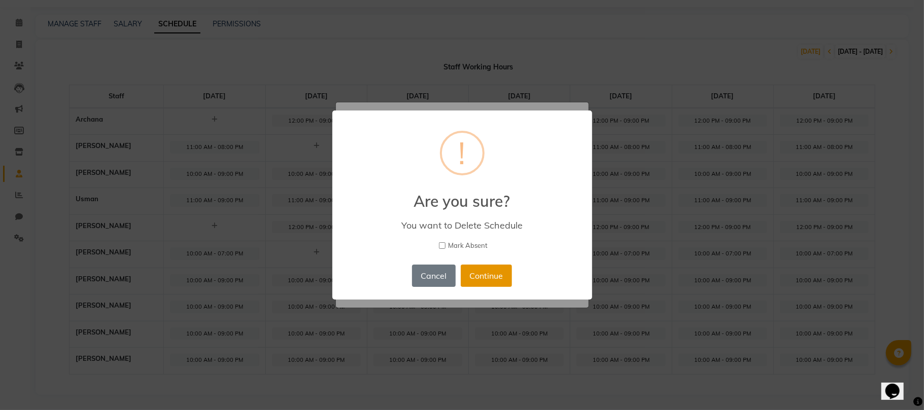
click at [503, 274] on button "Continue" at bounding box center [486, 276] width 51 height 22
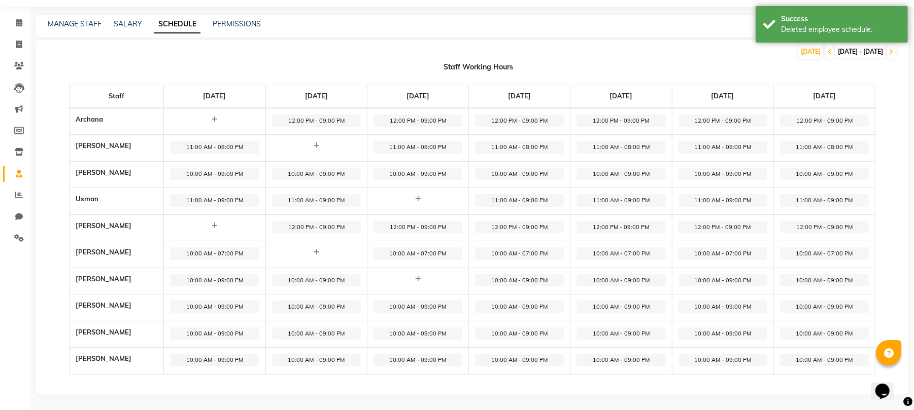
click at [250, 280] on span "10:00 AM - 09:00 PM" at bounding box center [214, 280] width 89 height 13
select select "10:00 AM"
select select "09:00 PM"
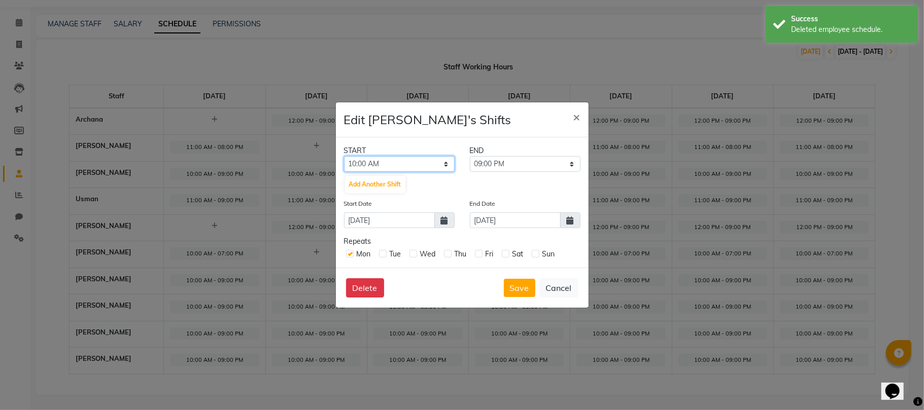
click at [406, 163] on select "12:00 AM 12:15 AM 12:30 AM 12:45 AM 01:00 AM 01:15 AM 01:30 AM 01:45 AM 02:00 A…" at bounding box center [399, 164] width 111 height 16
select select "12:00 PM"
click at [344, 156] on select "12:00 AM 12:15 AM 12:30 AM 12:45 AM 01:00 AM 01:15 AM 01:30 AM 01:45 AM 02:00 A…" at bounding box center [399, 164] width 111 height 16
click at [532, 166] on select "12:15 PM 12:30 PM 12:45 PM 01:00 PM 01:15 PM 01:30 PM 01:45 PM 02:00 PM 02:15 P…" at bounding box center [525, 164] width 111 height 16
click at [460, 138] on div "START END 12:00 AM 12:15 AM 12:30 AM 12:45 AM 01:00 AM 01:15 AM 01:30 AM 01:45 …" at bounding box center [462, 202] width 253 height 130
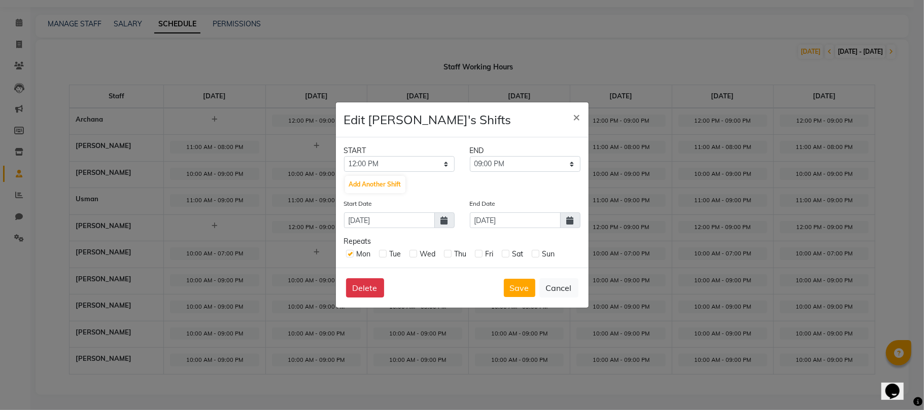
click at [573, 226] on span at bounding box center [570, 221] width 20 height 16
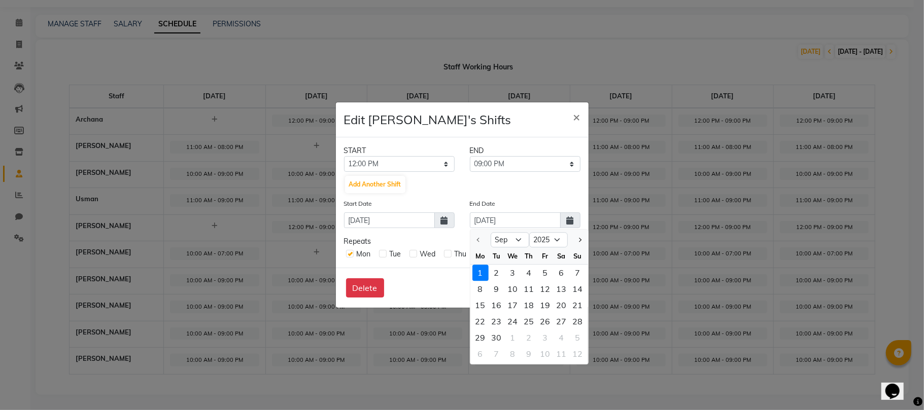
click at [573, 222] on span at bounding box center [570, 221] width 20 height 16
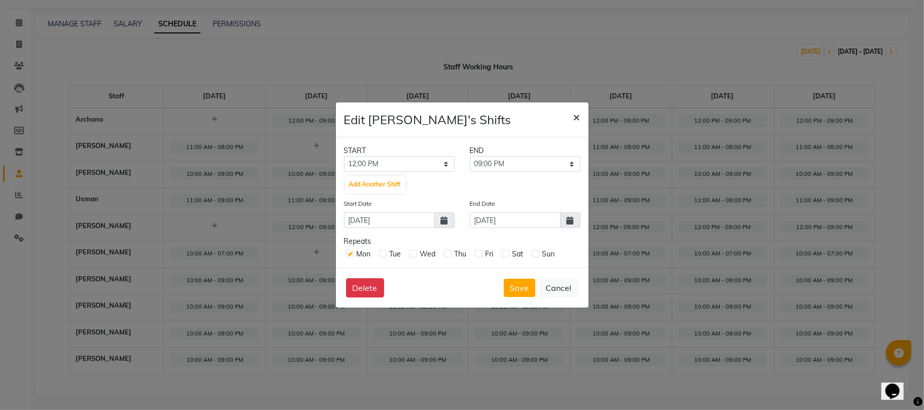
click at [575, 116] on span "×" at bounding box center [576, 116] width 7 height 15
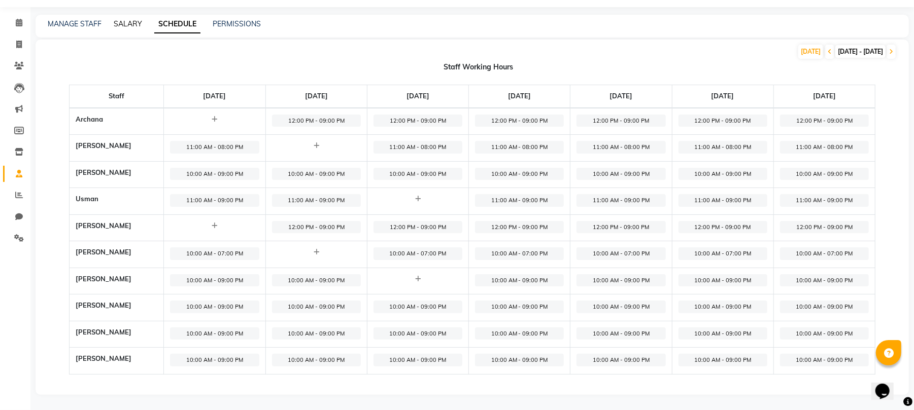
click at [116, 22] on link "SALARY" at bounding box center [128, 23] width 28 height 9
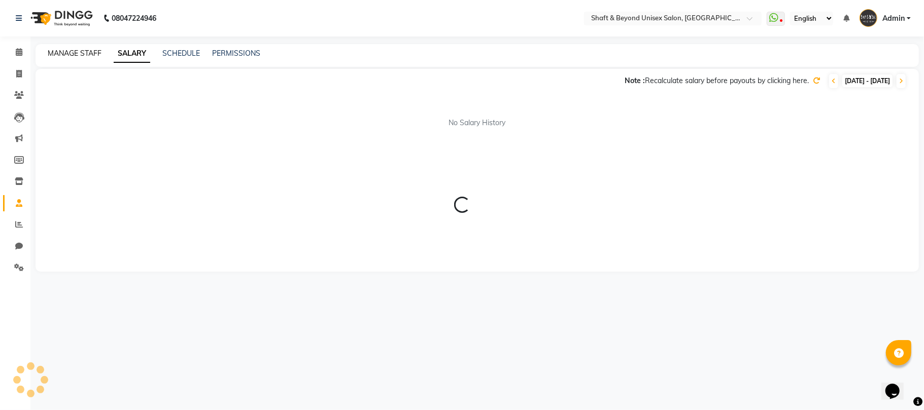
click at [76, 56] on div "MANAGE STAFF" at bounding box center [75, 53] width 54 height 11
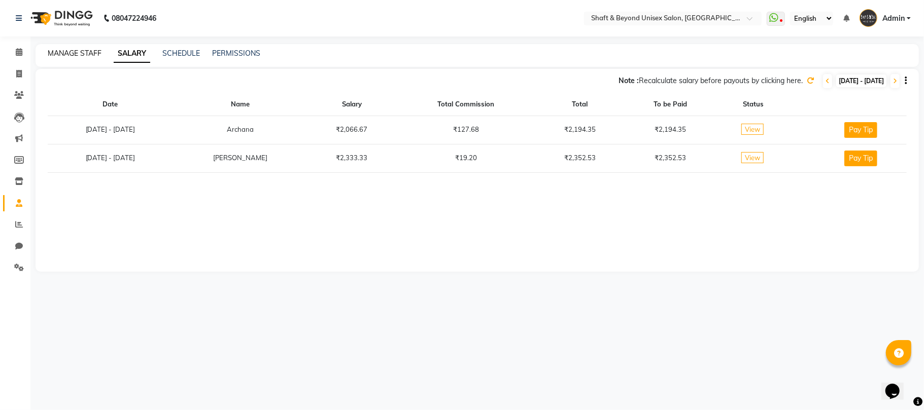
click at [76, 51] on link "MANAGE STAFF" at bounding box center [75, 53] width 54 height 9
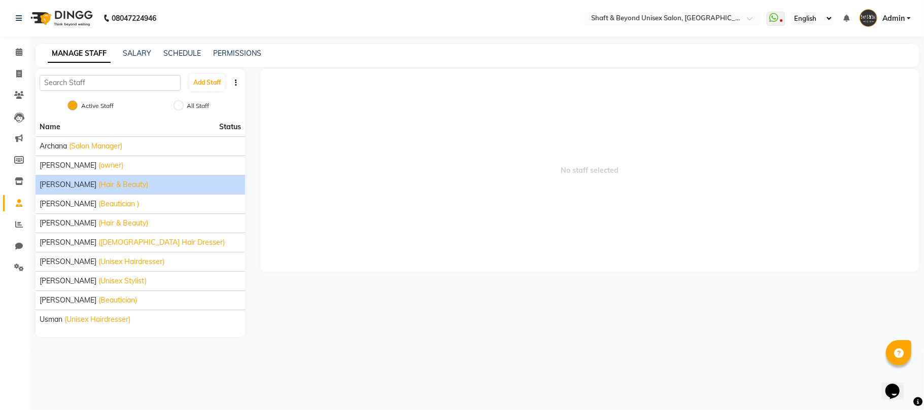
click at [153, 182] on div "[PERSON_NAME] (Hair & Beauty)" at bounding box center [140, 185] width 201 height 11
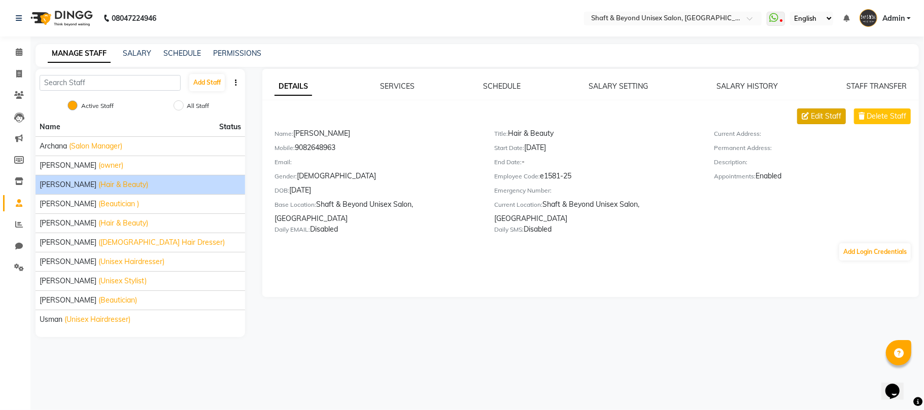
click at [823, 114] on span "Edit Staff" at bounding box center [826, 116] width 30 height 11
select select "[DEMOGRAPHIC_DATA]"
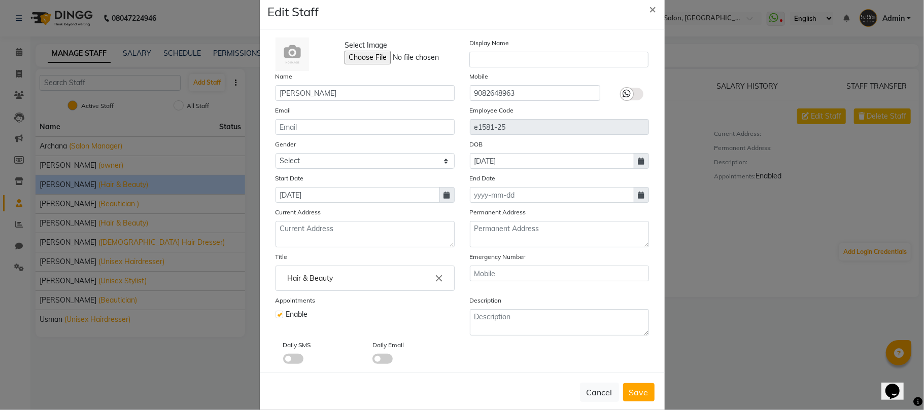
scroll to position [37, 0]
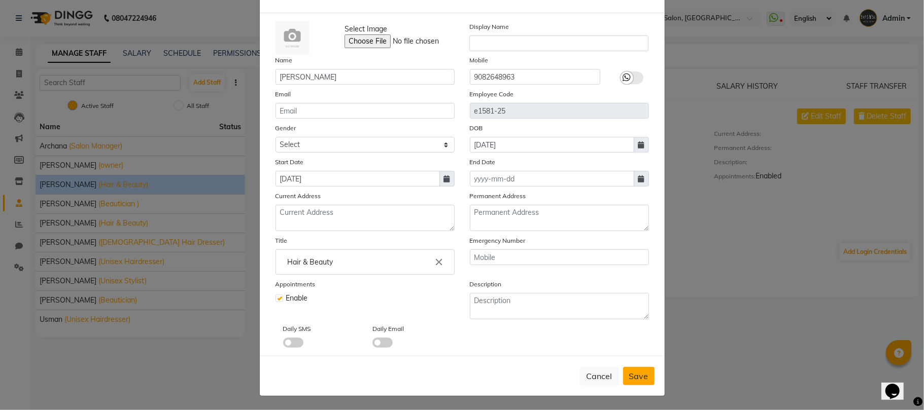
click at [631, 377] on span "Save" at bounding box center [638, 376] width 19 height 10
select select
checkbox input "false"
